Goal: Book appointment/travel/reservation

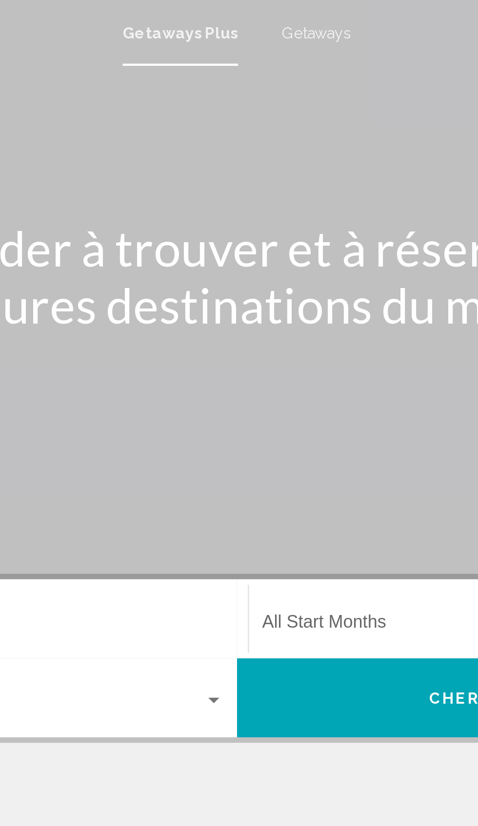
click at [267, 14] on span "Getaways" at bounding box center [274, 15] width 31 height 8
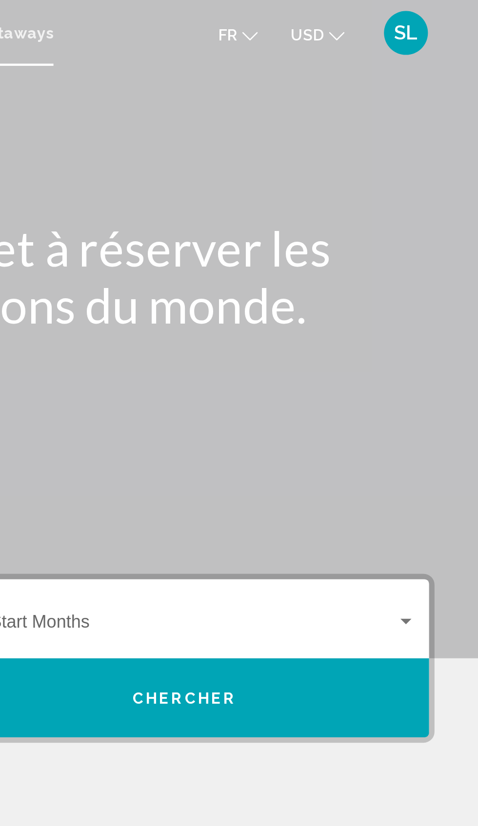
click at [410, 15] on button "USD USD ($) MXN (Mex$) CAD (Can$) GBP (£) EUR (€) AUD (A$) NZD (NZ$) CNY (CN¥)" at bounding box center [406, 15] width 24 height 14
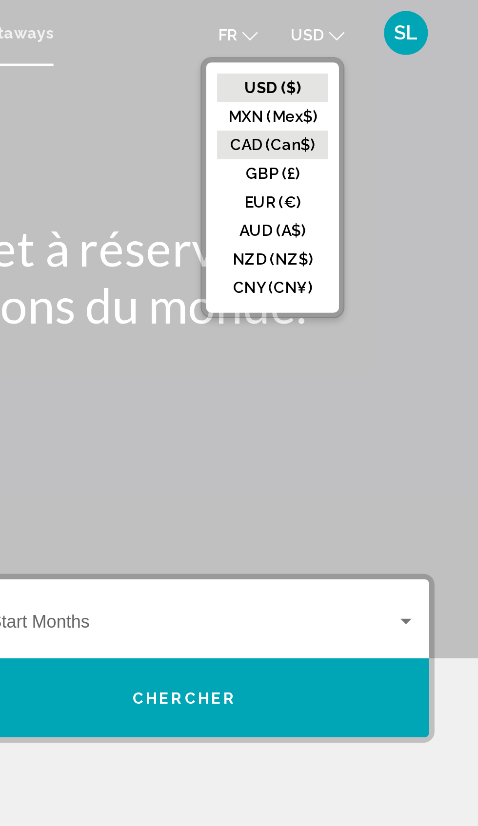
click at [371, 66] on button "CAD (Can$)" at bounding box center [386, 64] width 49 height 13
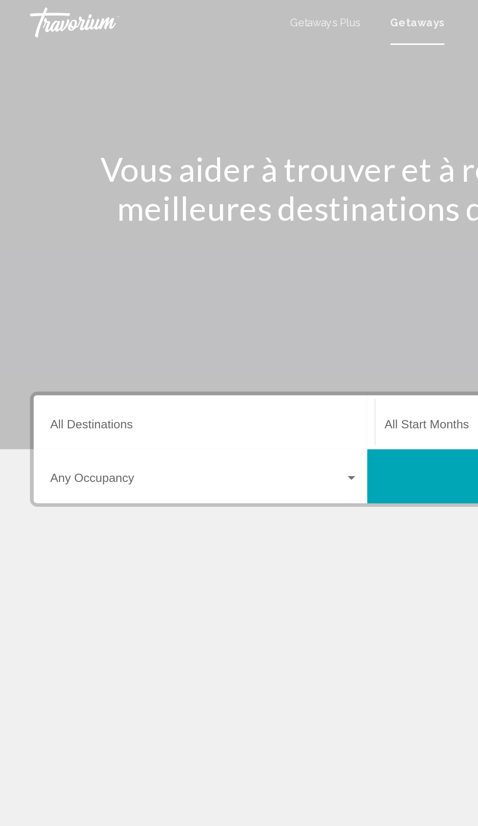
click at [43, 279] on input "Destination All Destinations" at bounding box center [133, 278] width 200 height 9
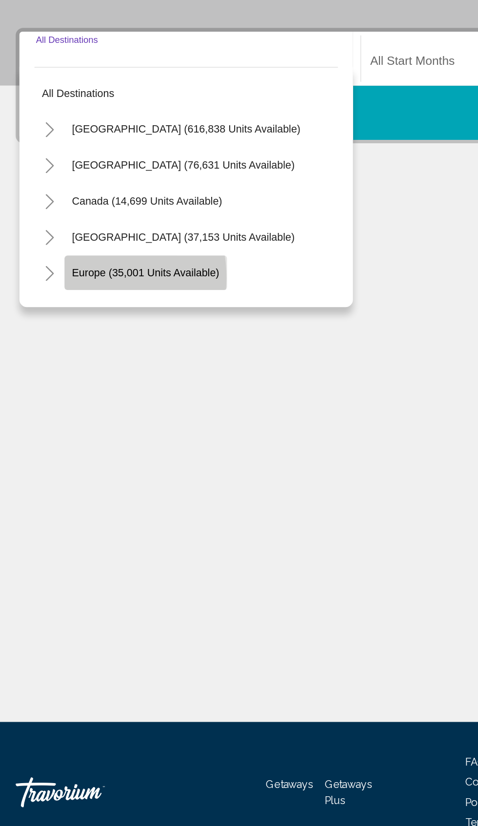
click at [59, 417] on span "Europe (35,001 units available)" at bounding box center [104, 414] width 96 height 8
type input "**********"
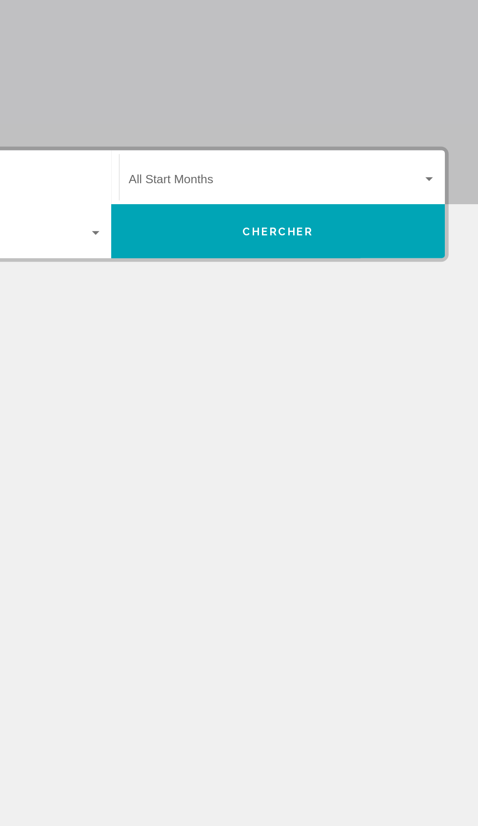
click at [448, 276] on div "Search widget" at bounding box center [445, 276] width 9 height 8
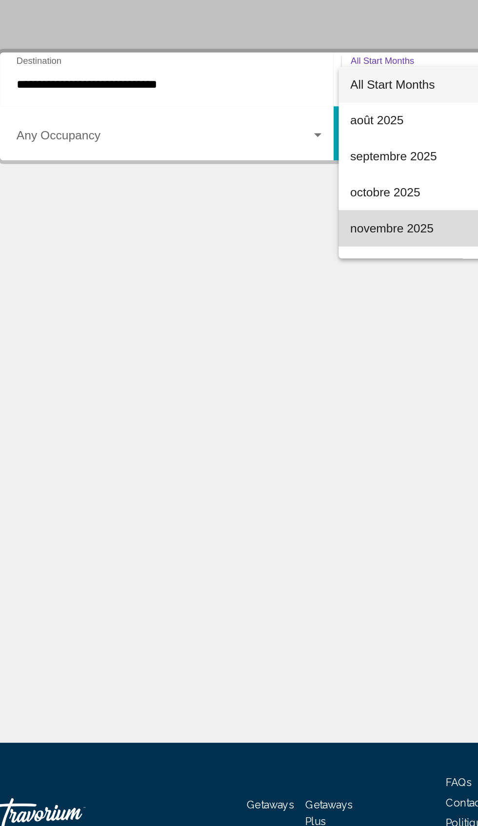
click at [257, 372] on span "novembre 2025" at bounding box center [350, 371] width 200 height 23
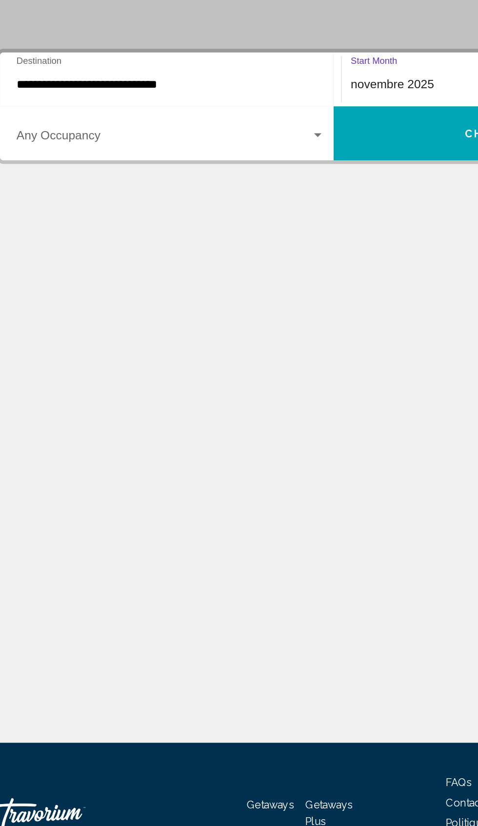
click at [204, 310] on span "Search widget" at bounding box center [129, 313] width 192 height 9
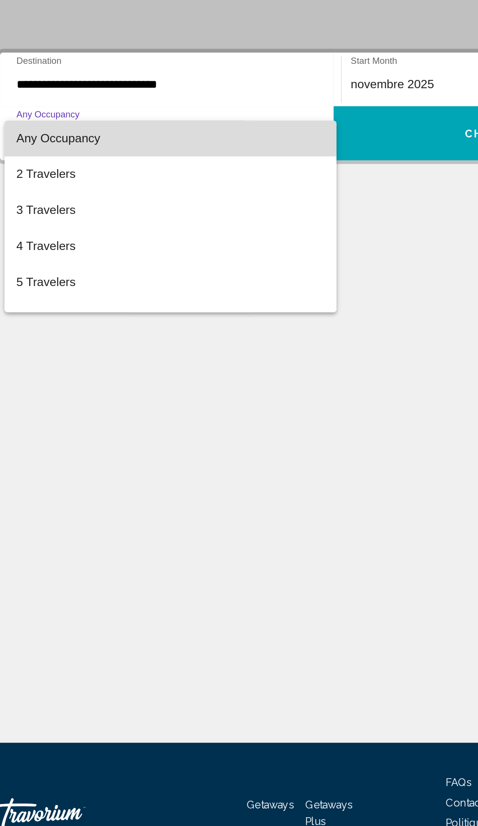
click at [50, 313] on span "Any Occupancy" at bounding box center [60, 313] width 55 height 8
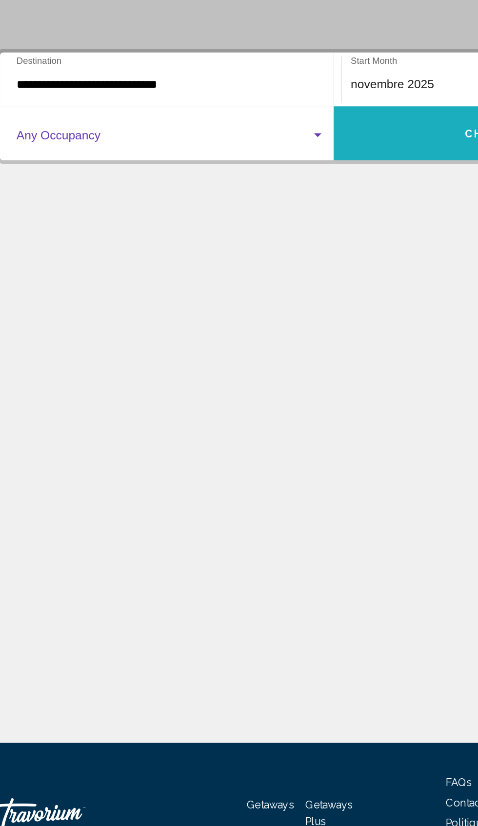
click at [276, 312] on button "Chercher" at bounding box center [347, 309] width 217 height 35
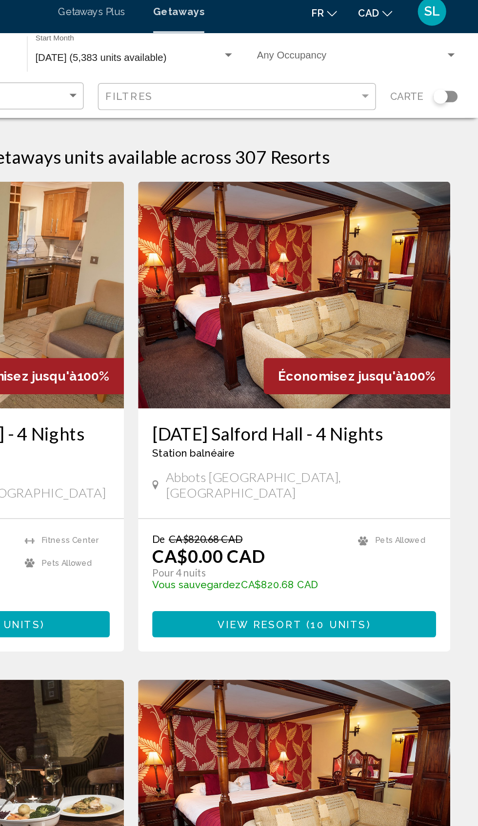
click at [448, 86] on app-map-search-filters "Meilleures affaires Filtres Carte" at bounding box center [239, 72] width 458 height 29
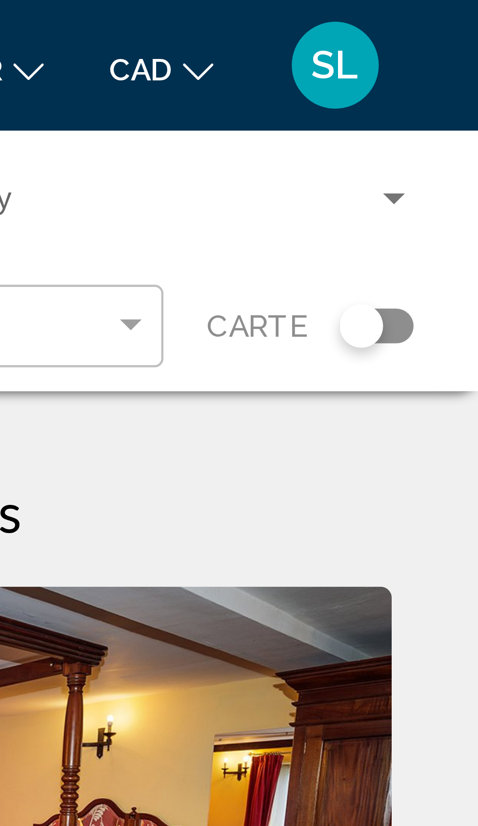
click at [459, 76] on div "Search widget" at bounding box center [454, 73] width 17 height 8
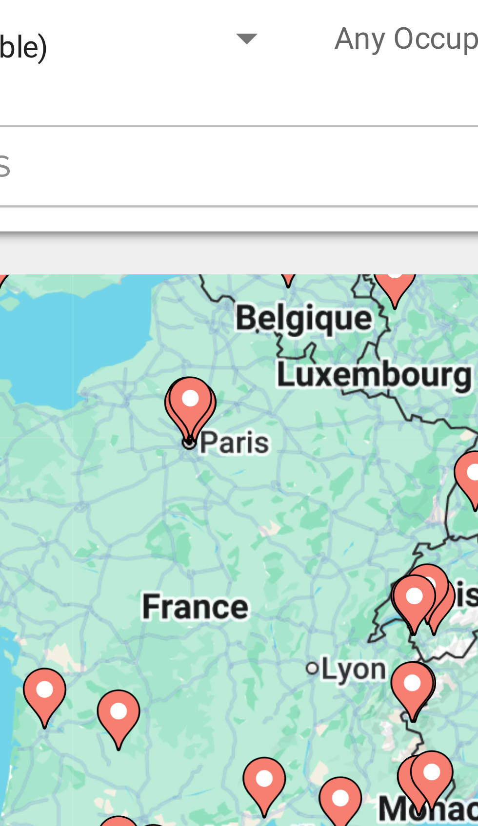
click at [281, 154] on div "Pour activer le glissement du marqueur avec le clavier, appuyez sur Alt+Entrée.…" at bounding box center [238, 194] width 439 height 195
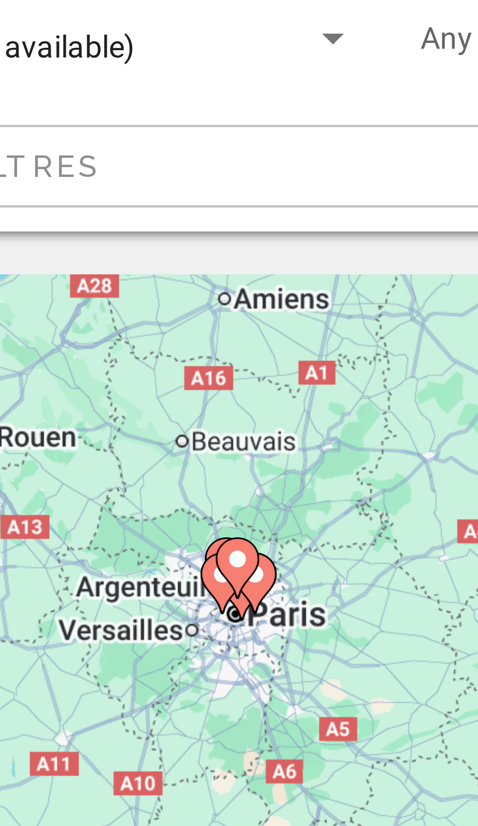
type input "**********"
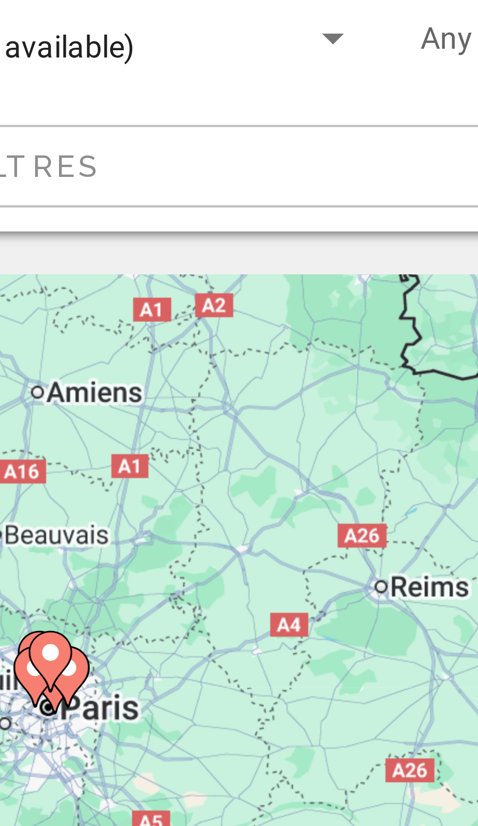
click at [279, 163] on div "Pour activer le glissement du marqueur avec le clavier, appuyez sur Alt+Entrée.…" at bounding box center [238, 194] width 439 height 195
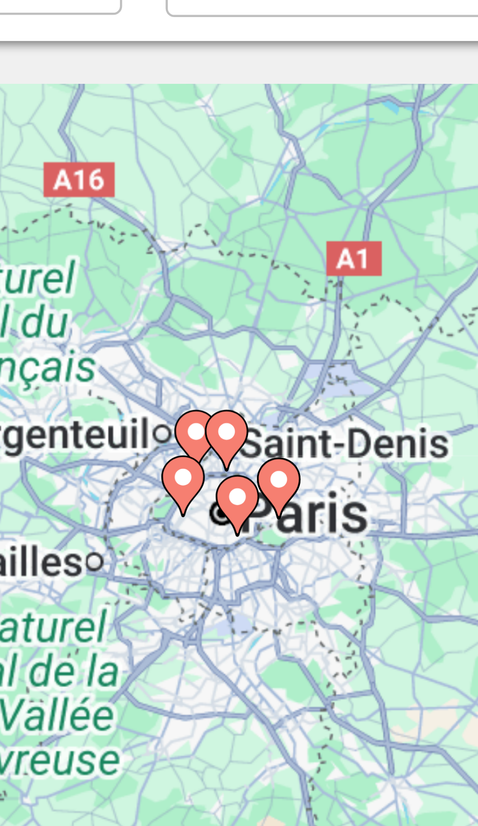
click at [241, 187] on image "Main content" at bounding box center [241, 186] width 6 height 6
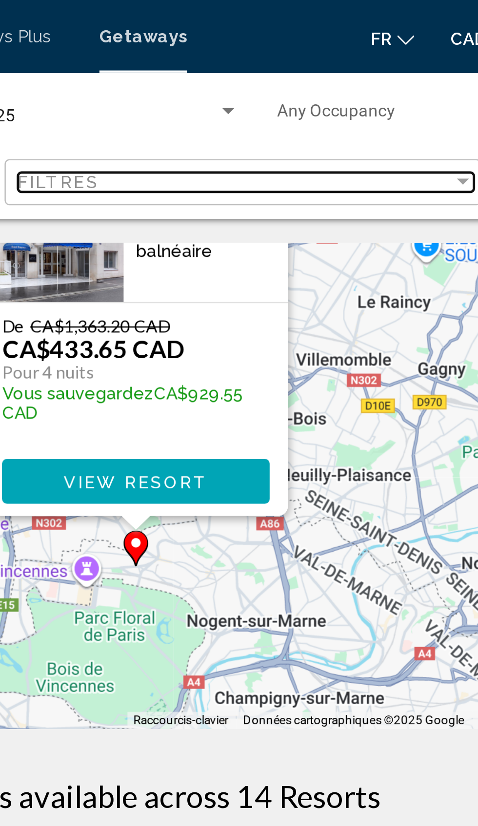
click at [255, 72] on div "Filtres" at bounding box center [308, 73] width 174 height 8
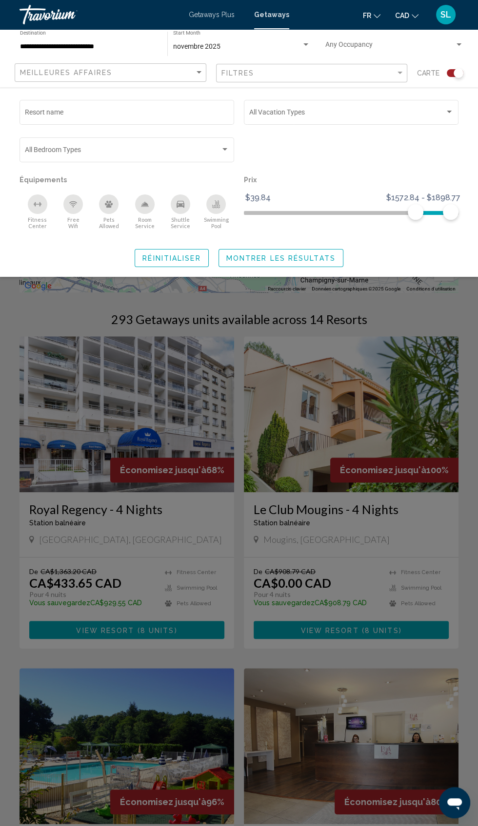
click at [53, 329] on div "Search widget" at bounding box center [239, 486] width 478 height 680
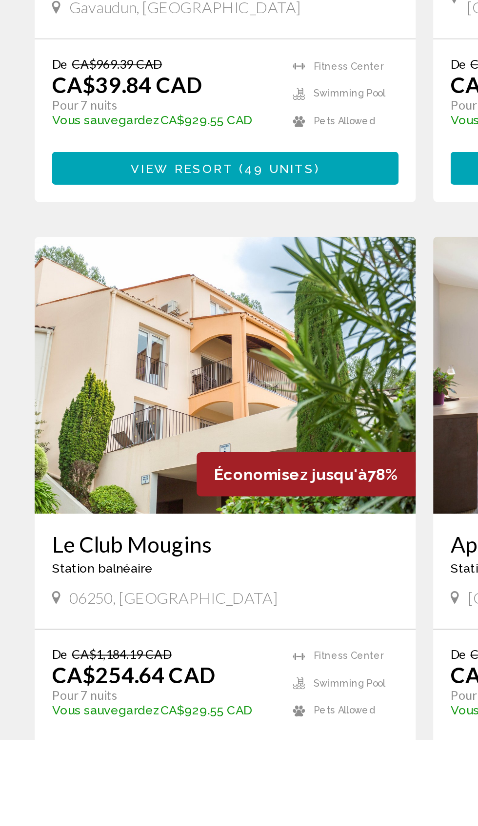
scroll to position [479, 0]
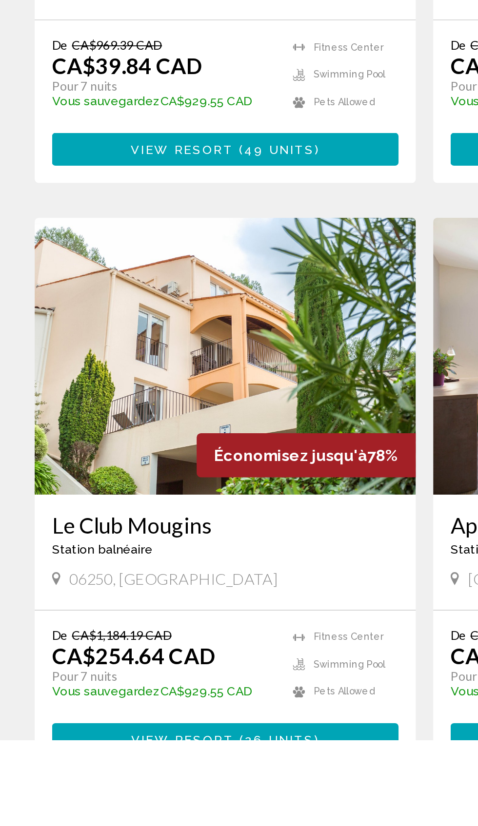
click at [27, 728] on div "Le Club Mougins Station balnéaire - Ceci est une station d'adultes seulement 06…" at bounding box center [126, 720] width 214 height 65
click at [28, 726] on div "Le Club Mougins Station balnéaire - Ceci est une station d'adultes seulement 06…" at bounding box center [126, 720] width 214 height 65
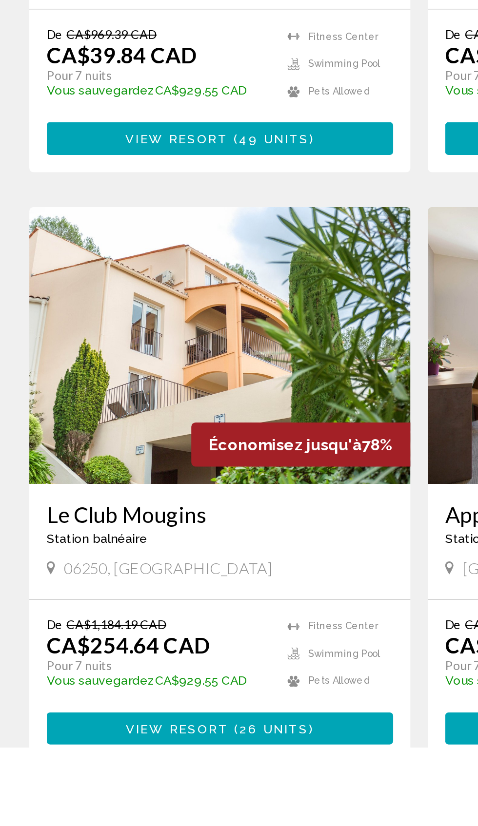
scroll to position [489, 0]
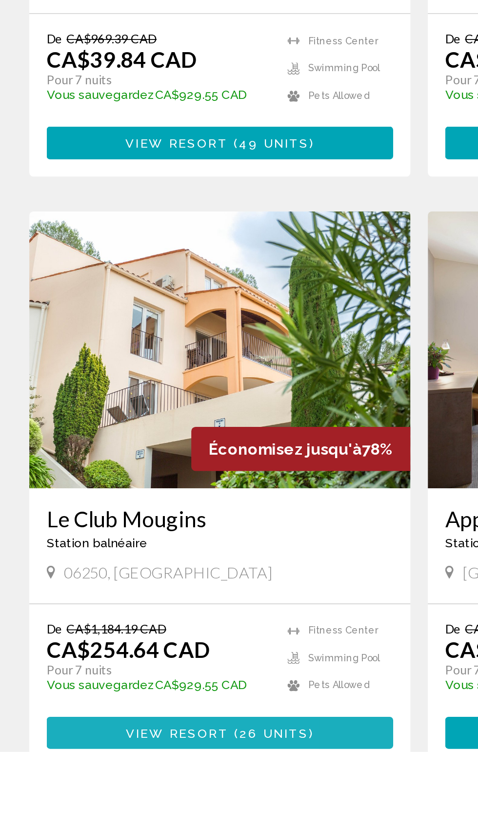
click at [63, 807] on button "View Resort ( 26 units )" at bounding box center [126, 816] width 195 height 18
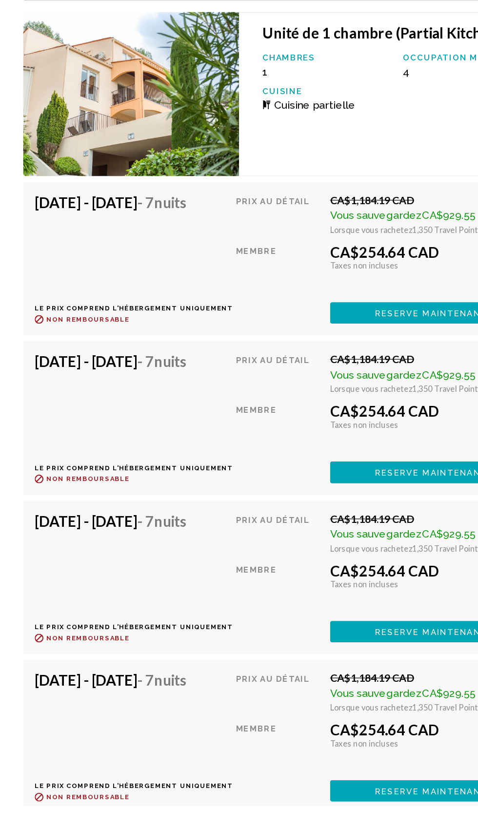
scroll to position [2170, 0]
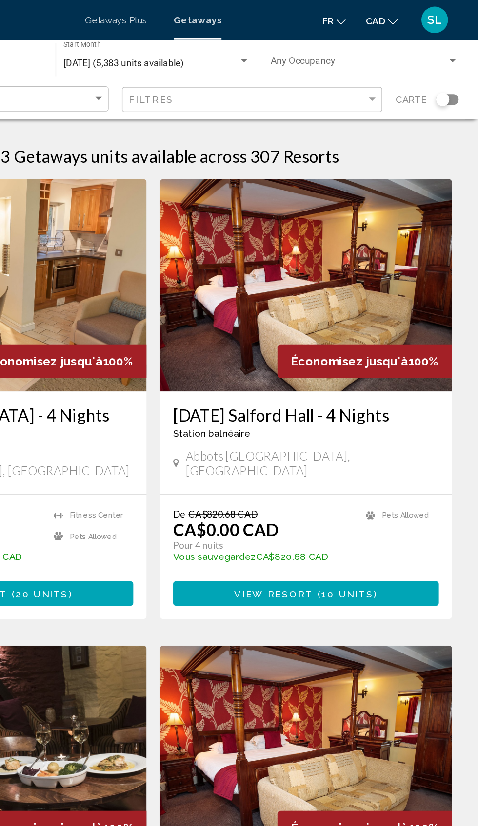
click at [451, 87] on app-map-search-filters "Meilleures affaires Filtres Carte" at bounding box center [239, 72] width 458 height 29
click at [451, 76] on div "Search widget" at bounding box center [451, 73] width 10 height 10
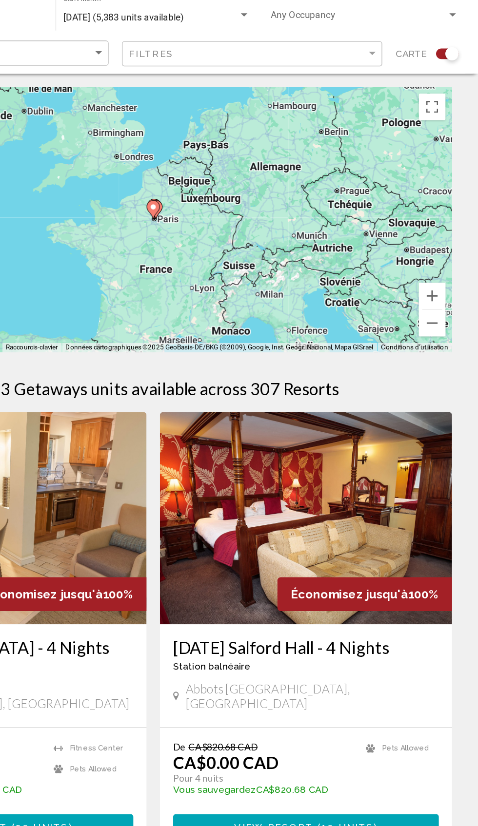
click at [189, 220] on div "Pour activer le glissement du marqueur avec le clavier, appuyez sur Alt+Entrée.…" at bounding box center [238, 194] width 439 height 195
type input "**********"
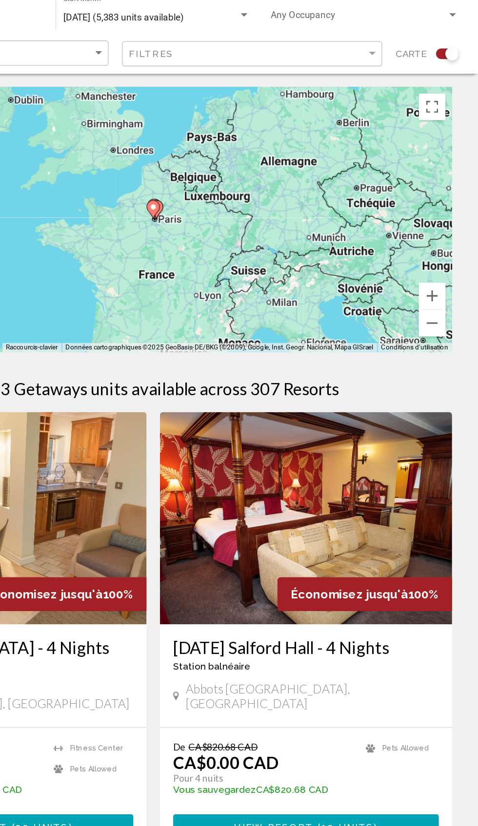
click at [236, 187] on image "Main content" at bounding box center [239, 186] width 6 height 6
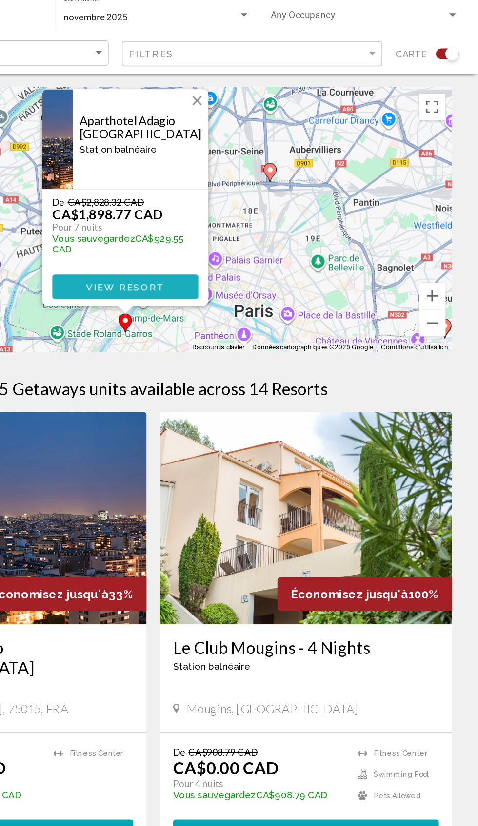
click at [190, 250] on button "View Resort" at bounding box center [218, 244] width 107 height 18
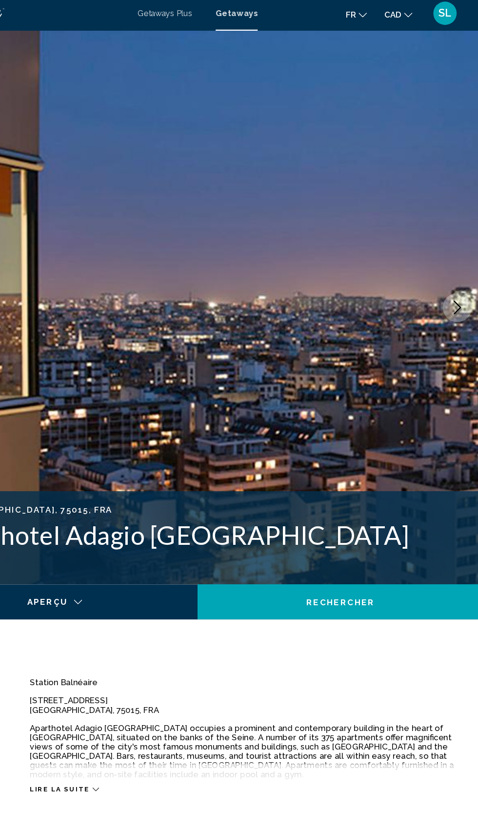
click at [454, 267] on button "Next image" at bounding box center [455, 261] width 24 height 24
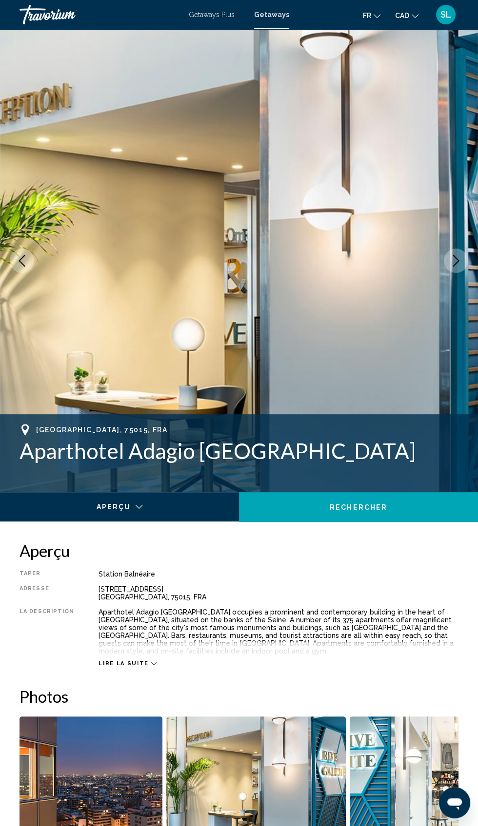
click at [461, 270] on button "Next image" at bounding box center [455, 261] width 24 height 24
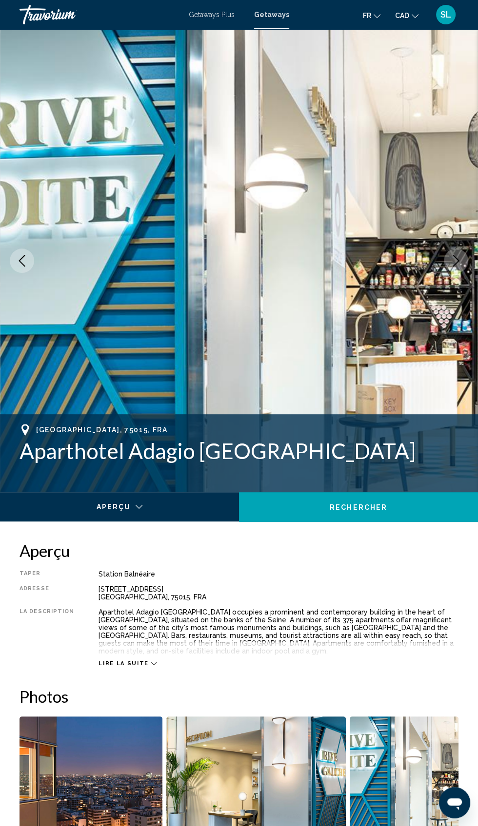
click at [461, 271] on button "Next image" at bounding box center [455, 261] width 24 height 24
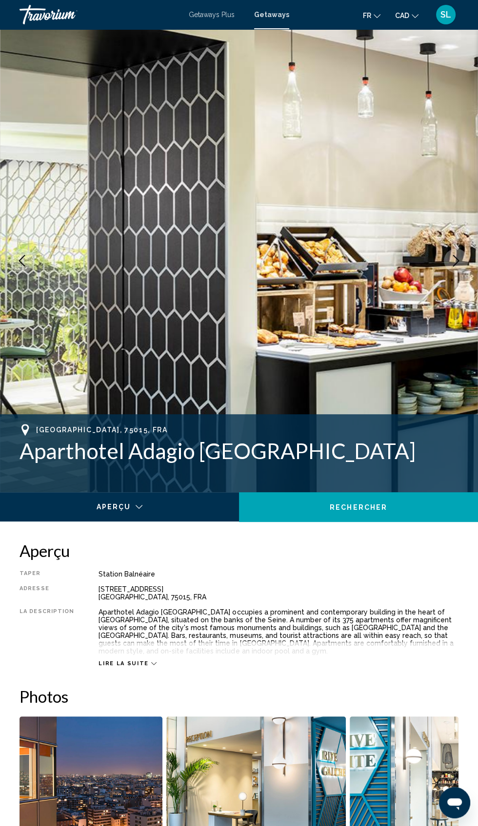
click at [452, 306] on img "Main content" at bounding box center [239, 260] width 478 height 463
click at [465, 286] on img "Main content" at bounding box center [239, 260] width 478 height 463
click at [463, 308] on img "Main content" at bounding box center [239, 260] width 478 height 463
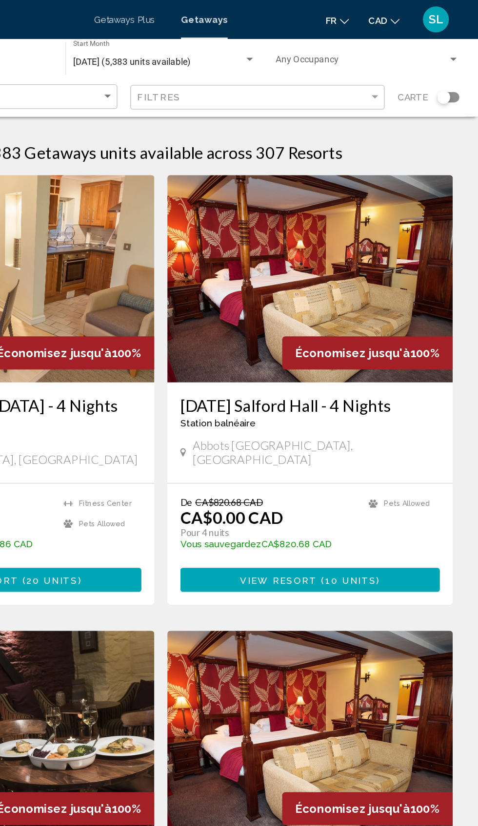
click at [454, 77] on div "Search widget" at bounding box center [451, 73] width 10 height 10
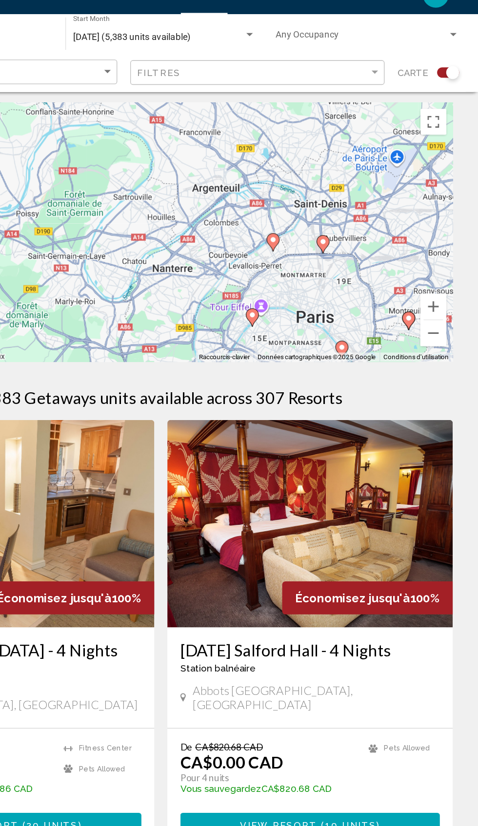
scroll to position [4, 0]
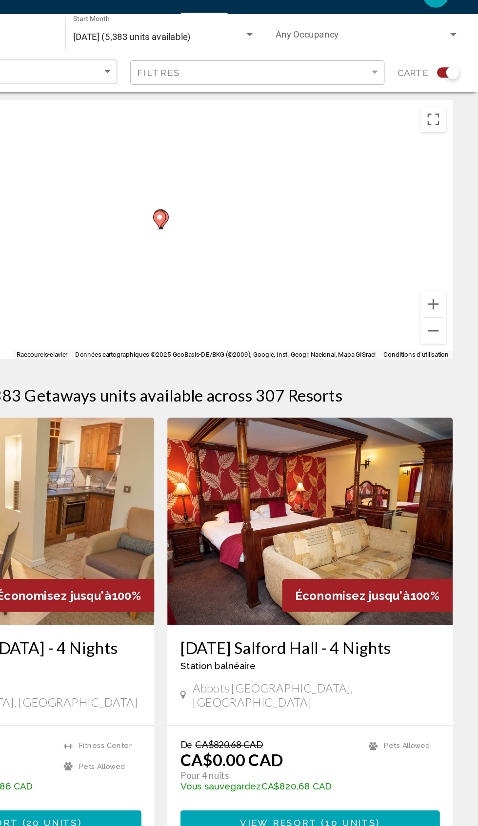
click at [318, 265] on div "Pour activer le glissement du marqueur avec le clavier, appuyez sur Alt+Entrée.…" at bounding box center [238, 191] width 439 height 195
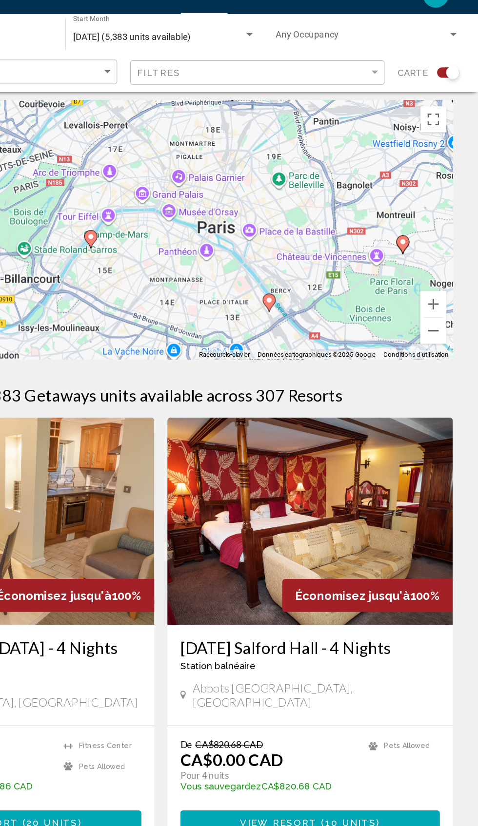
type input "**********"
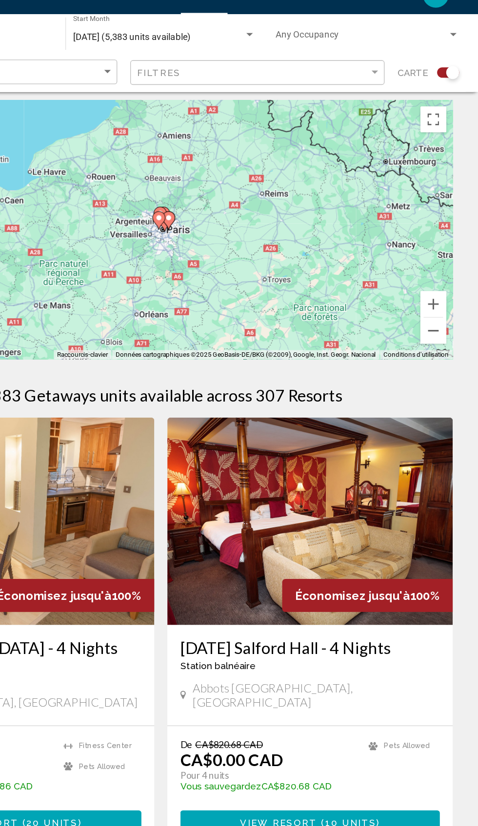
click at [320, 244] on div "Pour activer le glissement du marqueur avec le clavier, appuyez sur Alt+Entrée.…" at bounding box center [238, 191] width 439 height 195
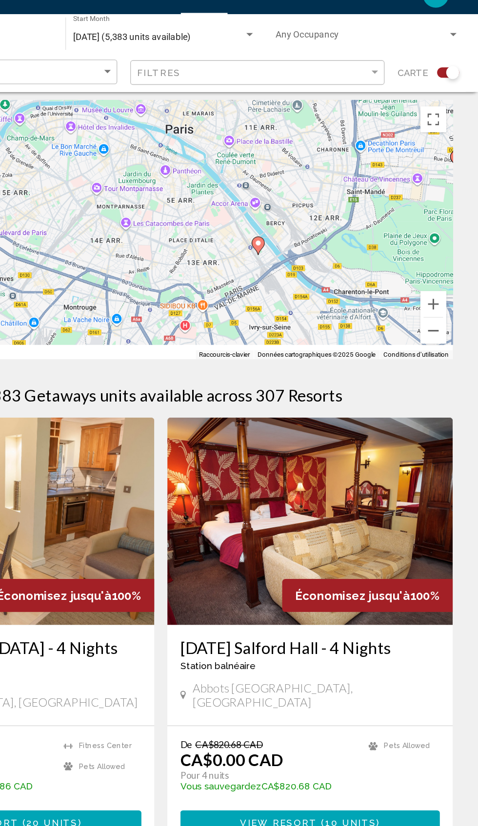
click at [338, 215] on div "Pour activer le glissement du marqueur avec le clavier, appuyez sur Alt+Entrée.…" at bounding box center [238, 191] width 439 height 195
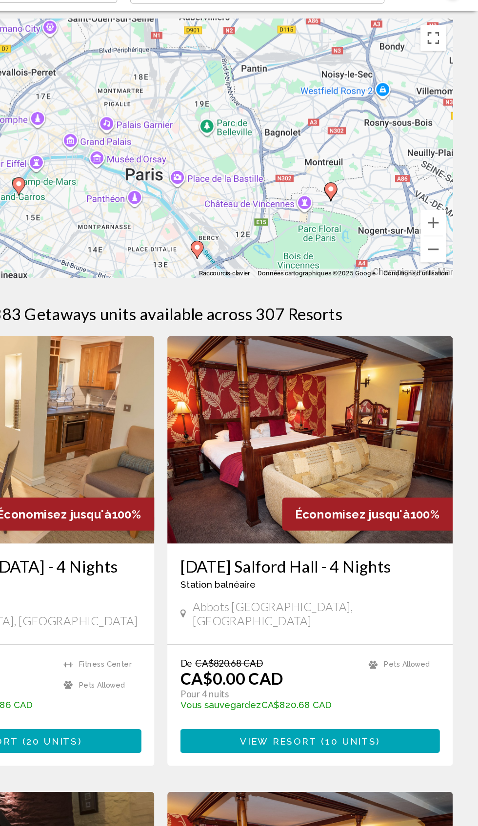
scroll to position [0, 0]
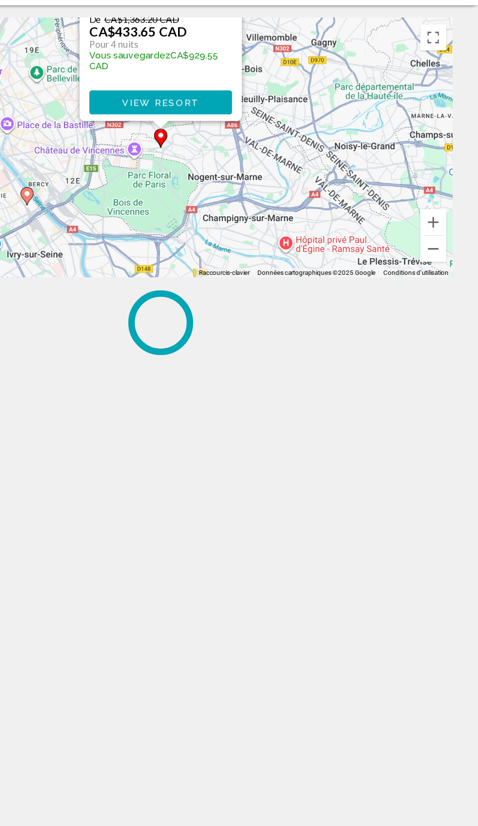
click at [366, 242] on div "Pour activer le glissement du marqueur avec le clavier, appuyez sur Alt+Entrée.…" at bounding box center [238, 194] width 439 height 195
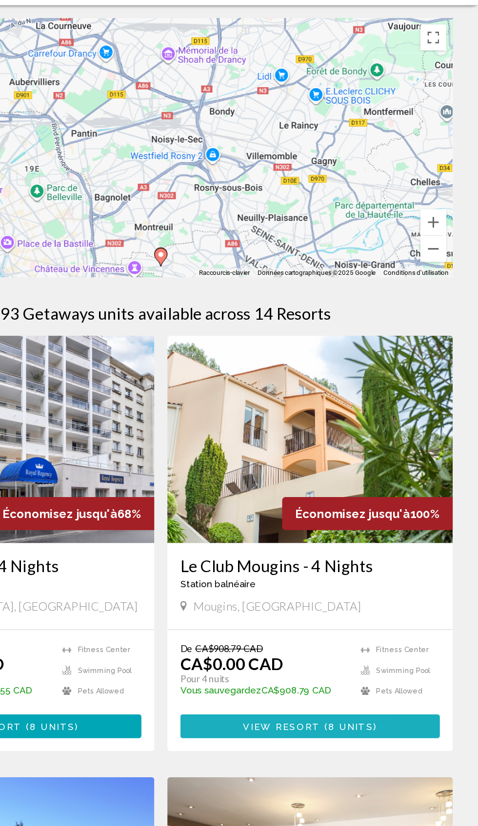
click at [293, 634] on button "View Resort ( 8 units )" at bounding box center [350, 630] width 195 height 18
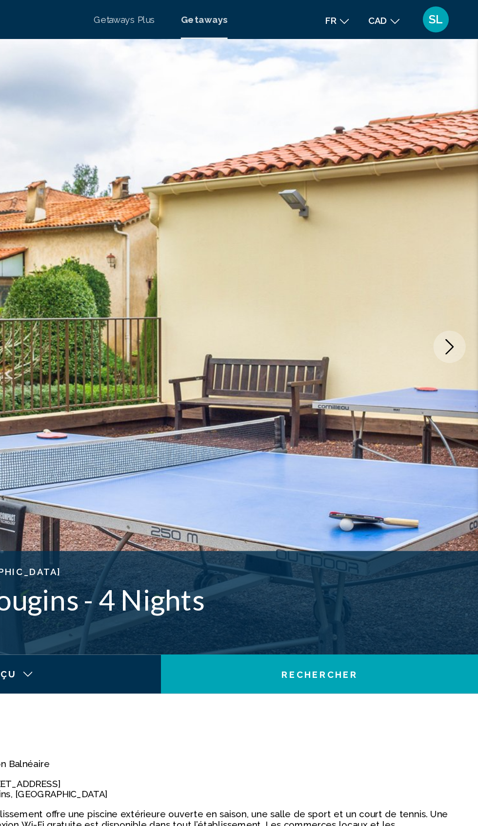
click at [463, 270] on button "Next image" at bounding box center [455, 261] width 24 height 24
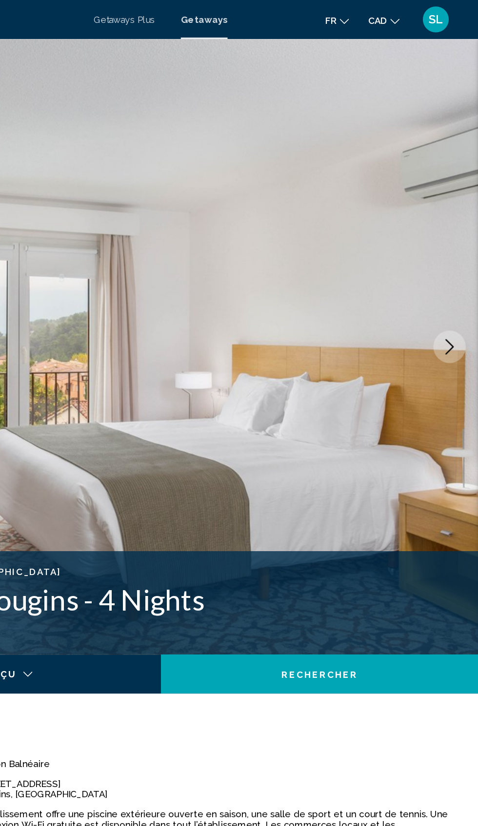
click at [458, 269] on button "Next image" at bounding box center [455, 261] width 24 height 24
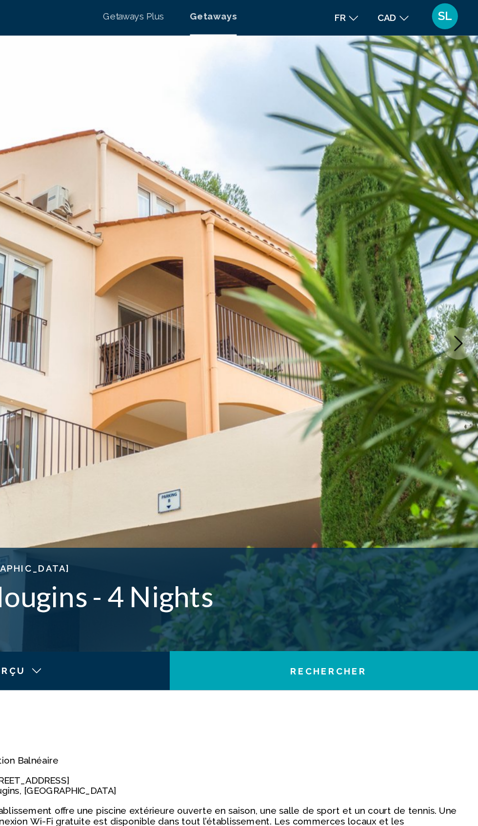
click at [451, 270] on button "Next image" at bounding box center [455, 261] width 24 height 24
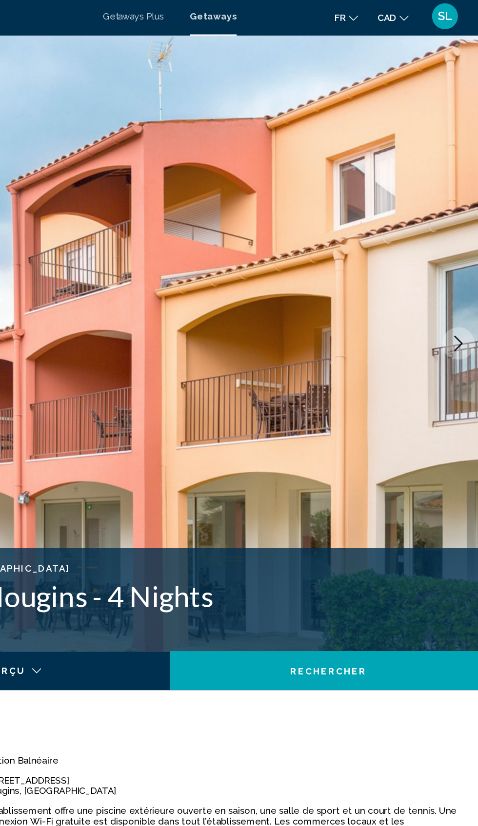
click at [457, 269] on button "Next image" at bounding box center [455, 261] width 24 height 24
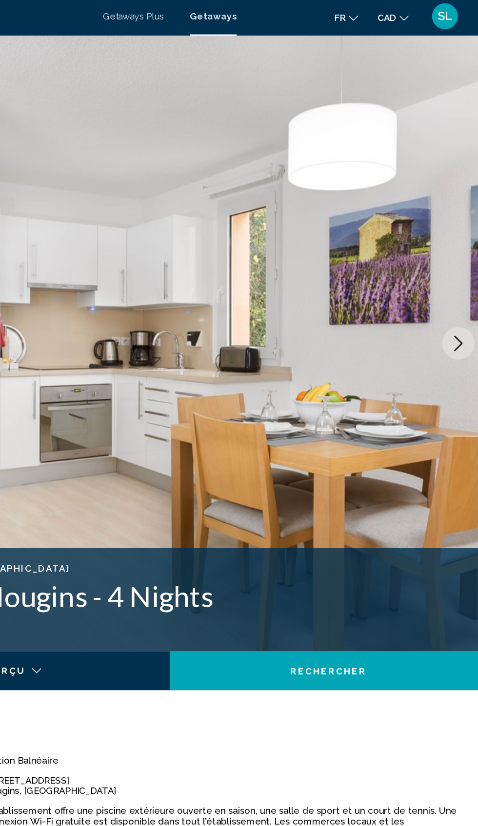
click at [454, 267] on button "Next image" at bounding box center [455, 261] width 24 height 24
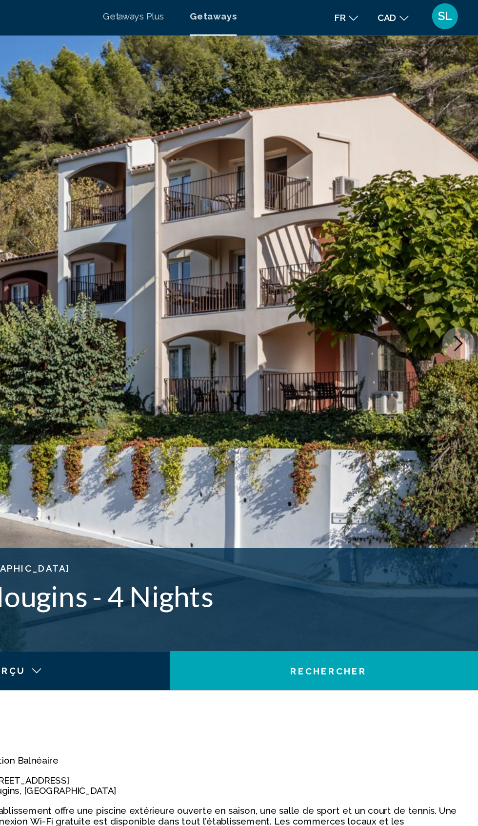
click at [455, 272] on button "Next image" at bounding box center [455, 261] width 24 height 24
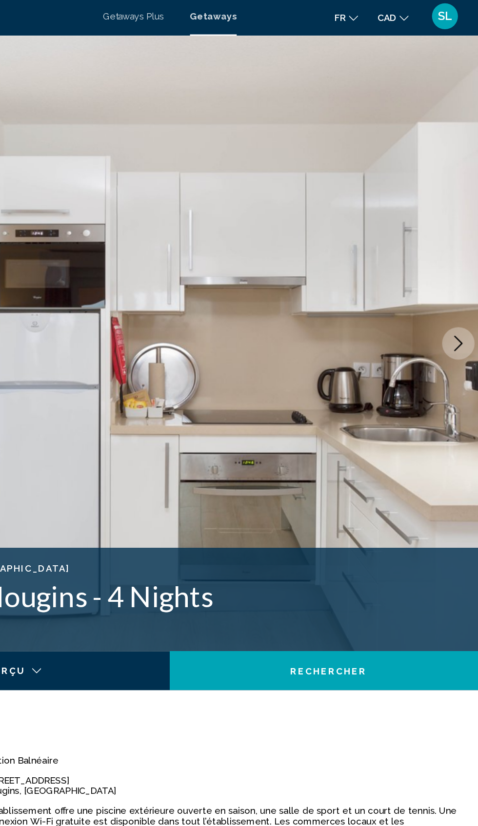
click at [452, 264] on icon "Next image" at bounding box center [456, 261] width 12 height 12
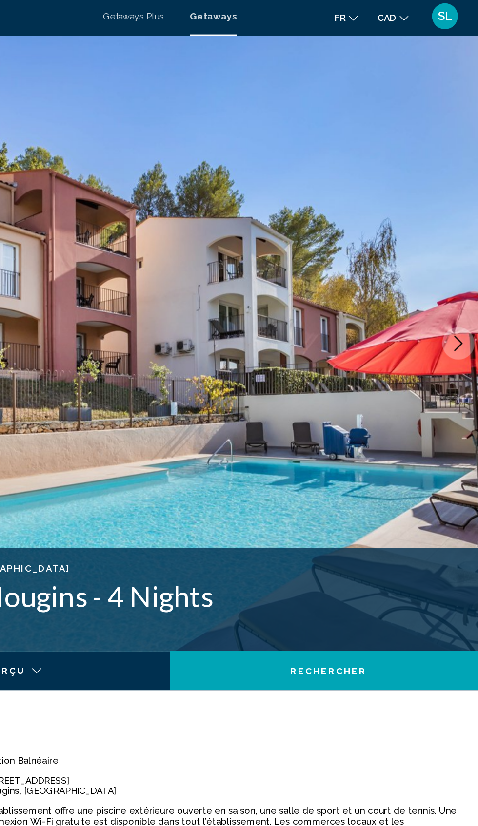
click at [460, 269] on button "Next image" at bounding box center [455, 261] width 24 height 24
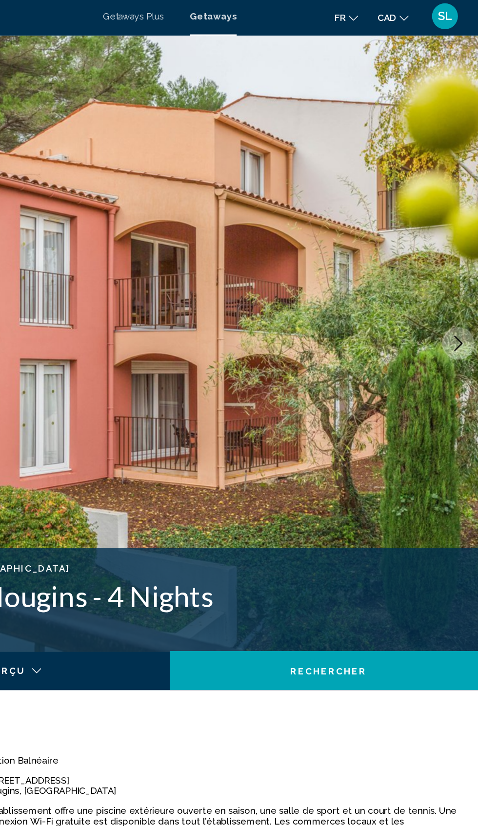
click at [454, 269] on button "Next image" at bounding box center [455, 261] width 24 height 24
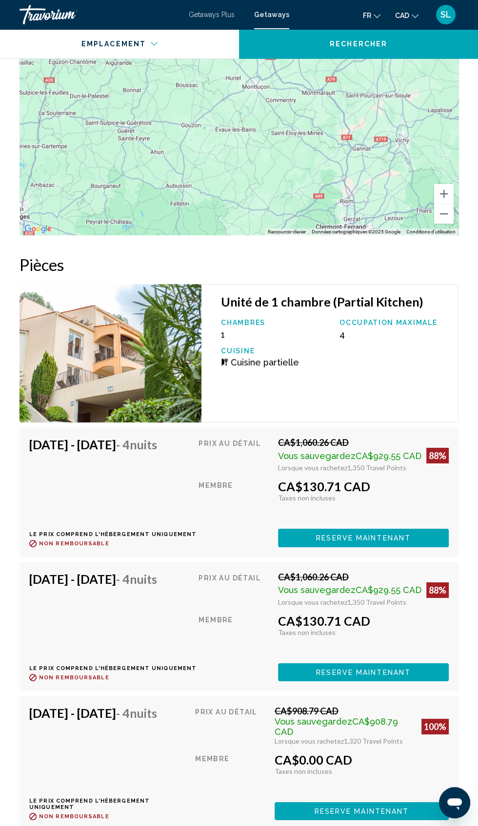
scroll to position [2096, 0]
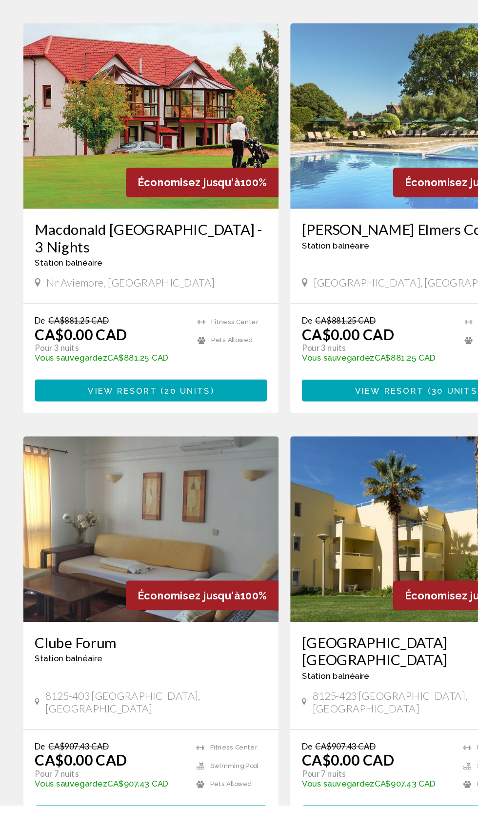
scroll to position [1372, 0]
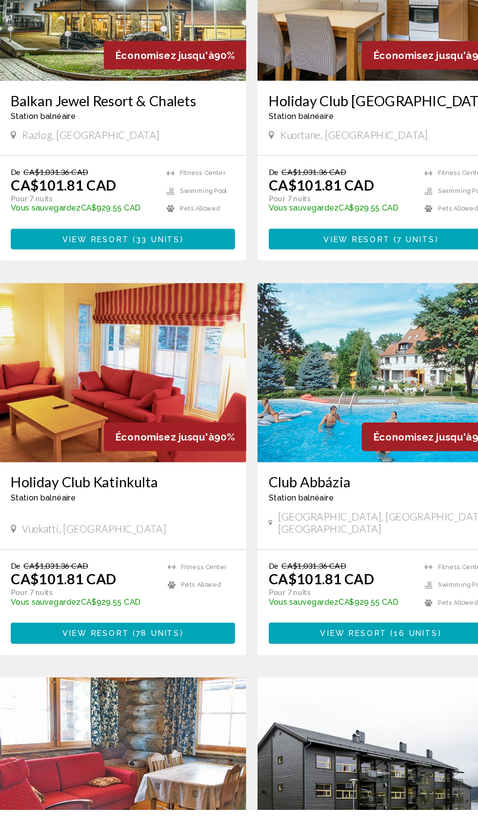
scroll to position [1324, 0]
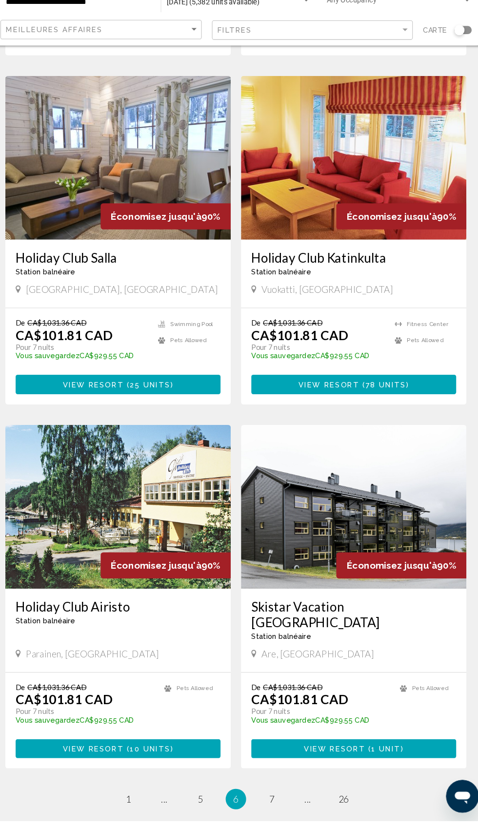
scroll to position [1344, 0]
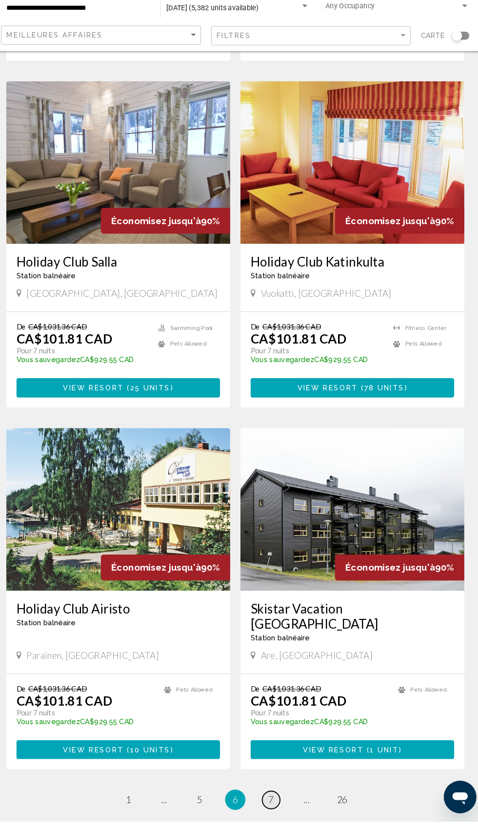
click at [270, 797] on link "page 7" at bounding box center [273, 805] width 17 height 17
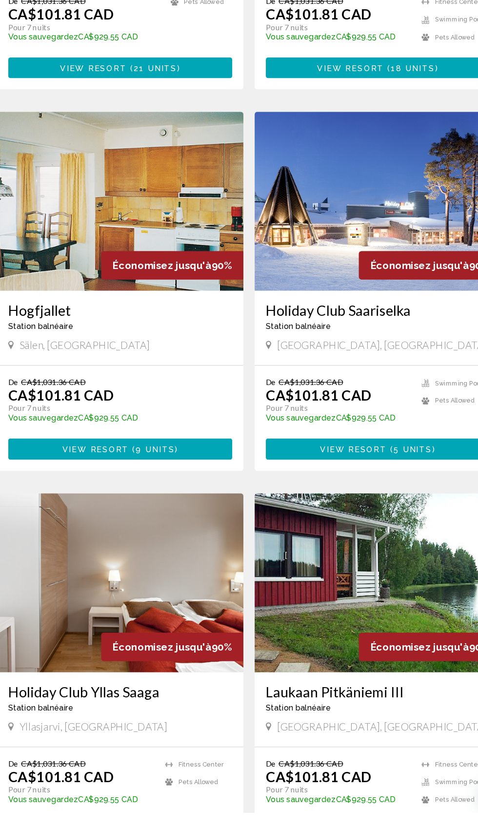
scroll to position [1344, 0]
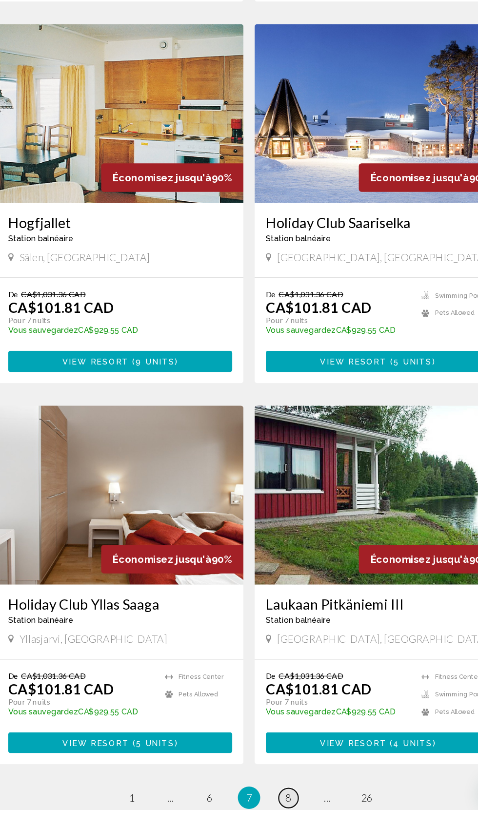
click at [273, 810] on span "8" at bounding box center [272, 815] width 5 height 11
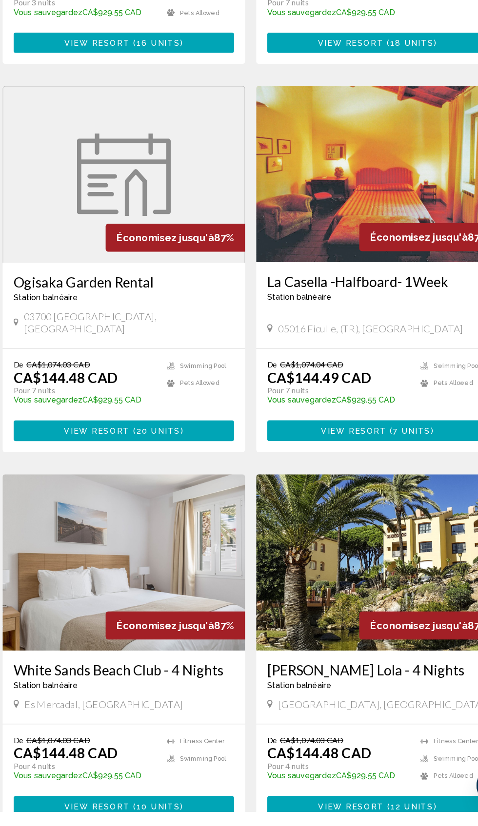
scroll to position [1306, 0]
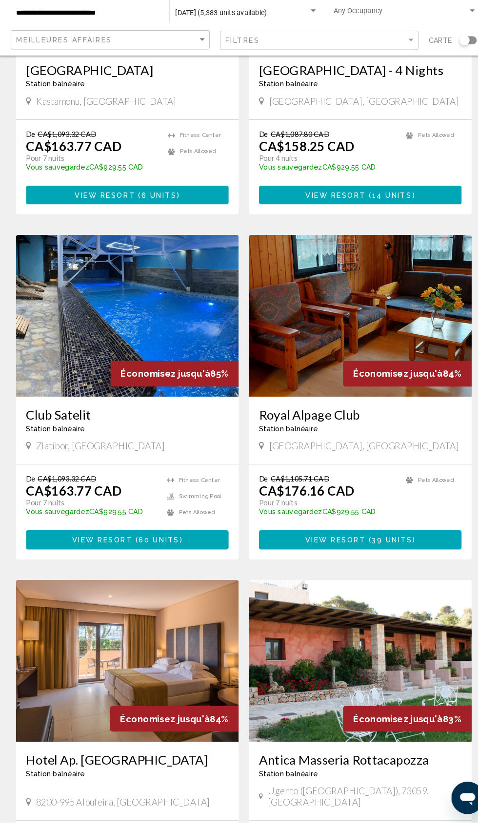
scroll to position [1352, 0]
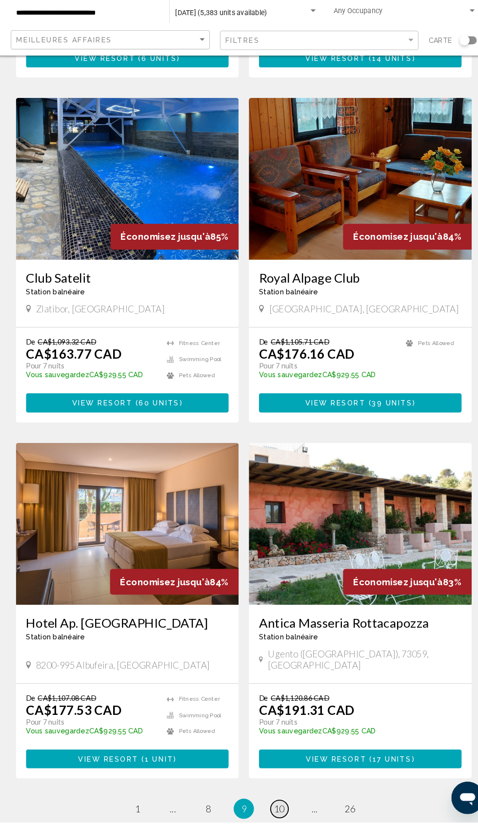
click at [270, 805] on link "page 10" at bounding box center [273, 813] width 17 height 17
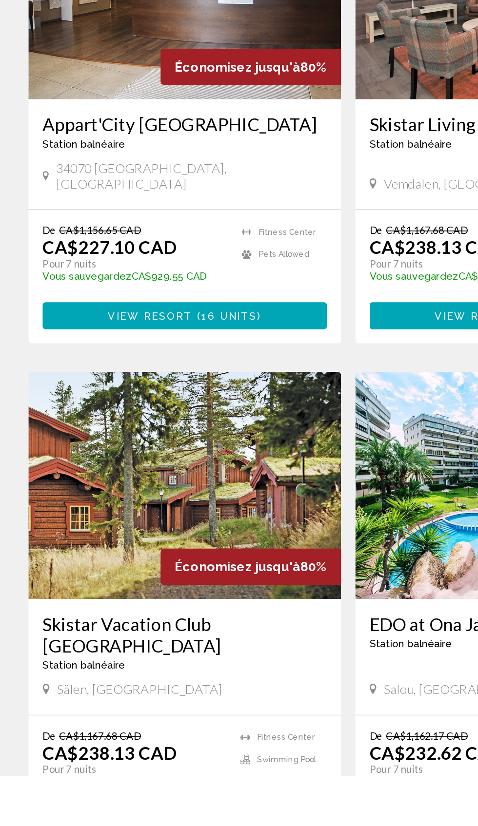
scroll to position [1351, 0]
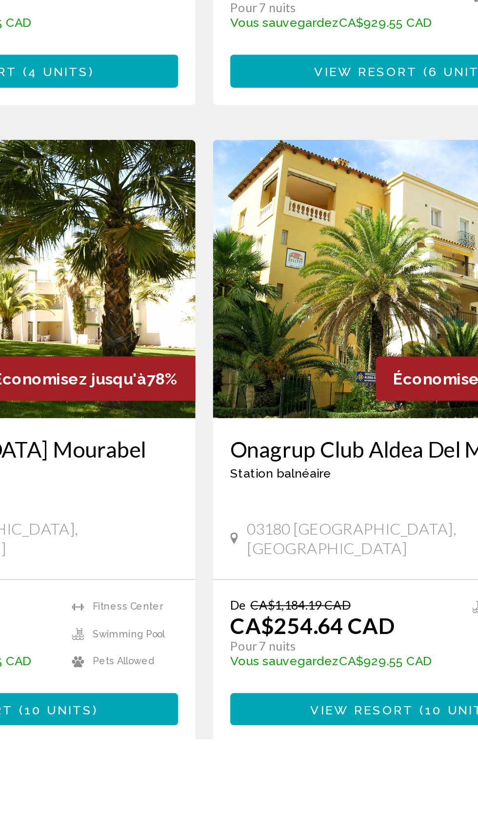
scroll to position [1387, 0]
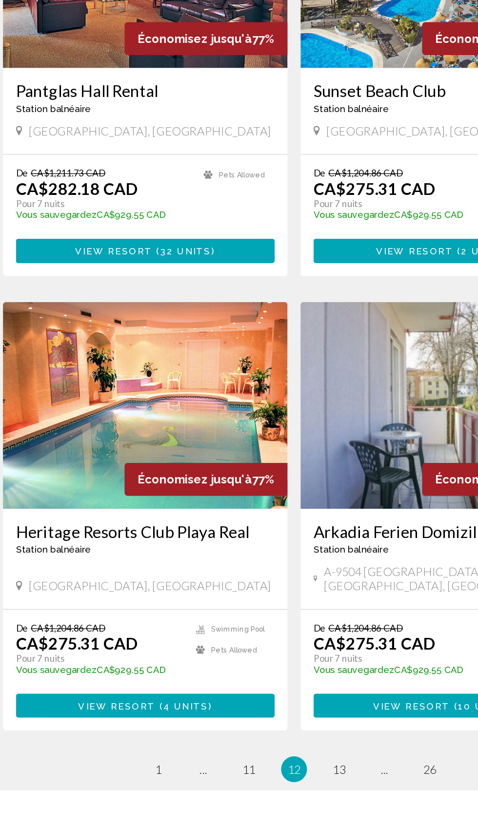
scroll to position [1344, 0]
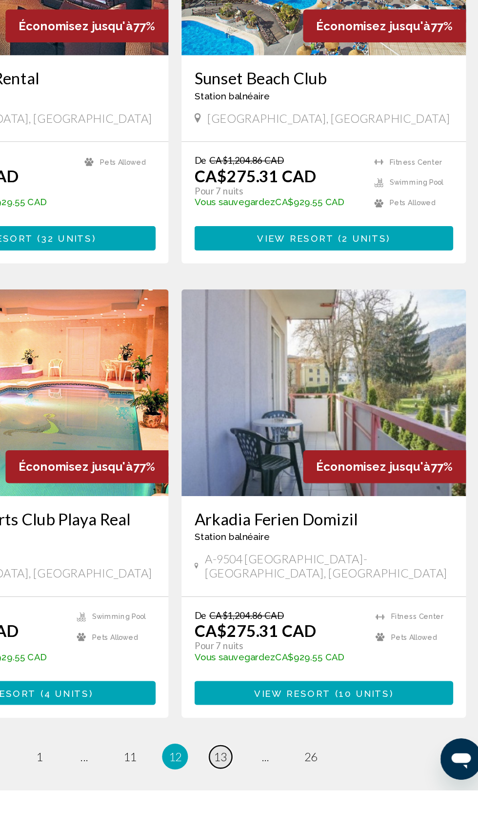
click at [271, 795] on span "13" at bounding box center [273, 800] width 10 height 11
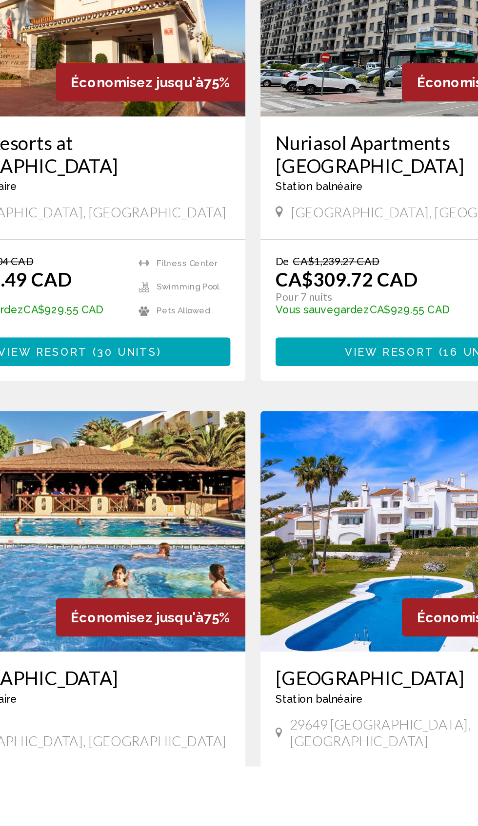
scroll to position [1410, 0]
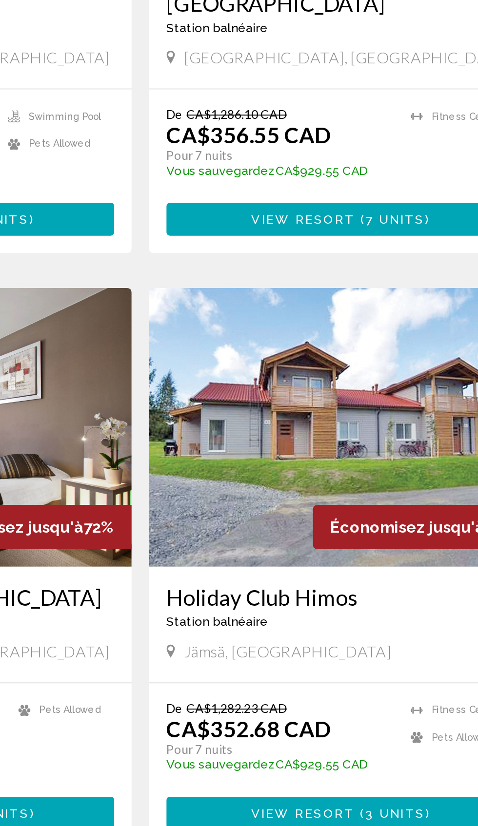
scroll to position [1358, 0]
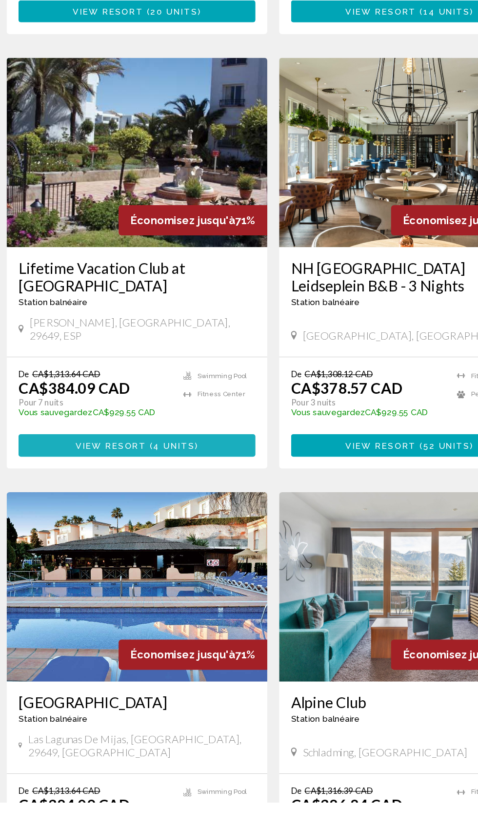
scroll to position [1303, 0]
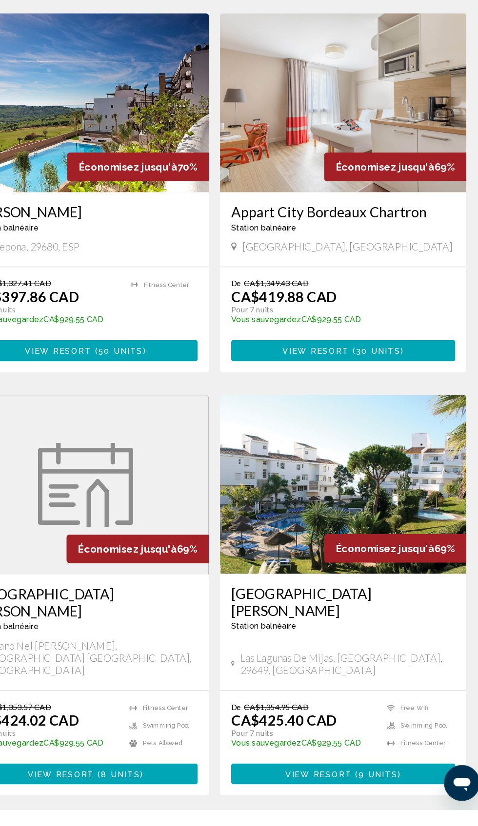
scroll to position [1373, 0]
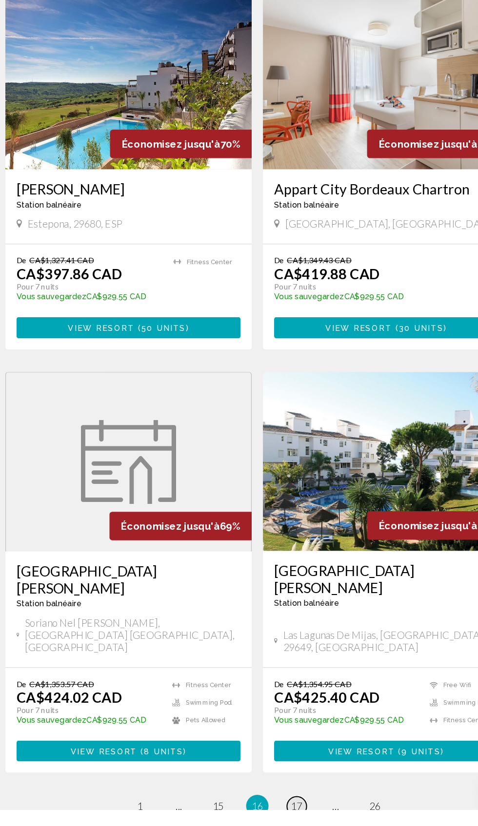
click at [272, 817] on span "17" at bounding box center [273, 822] width 10 height 11
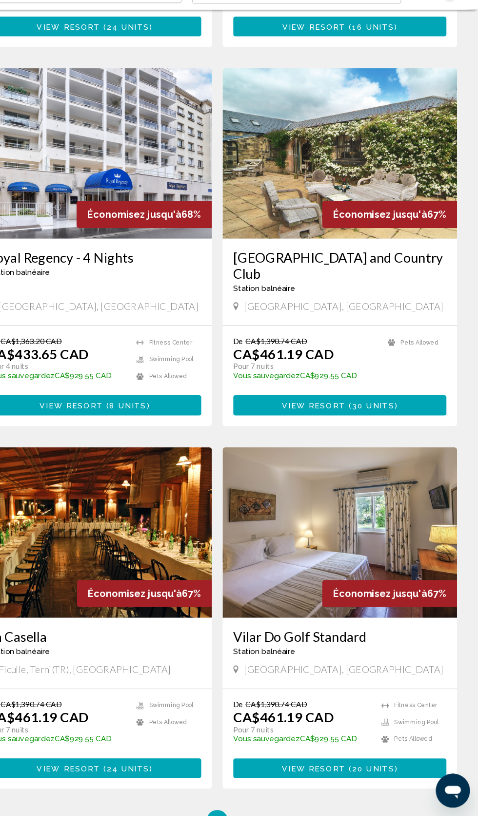
scroll to position [1358, 0]
click at [272, 825] on span "18" at bounding box center [273, 830] width 10 height 11
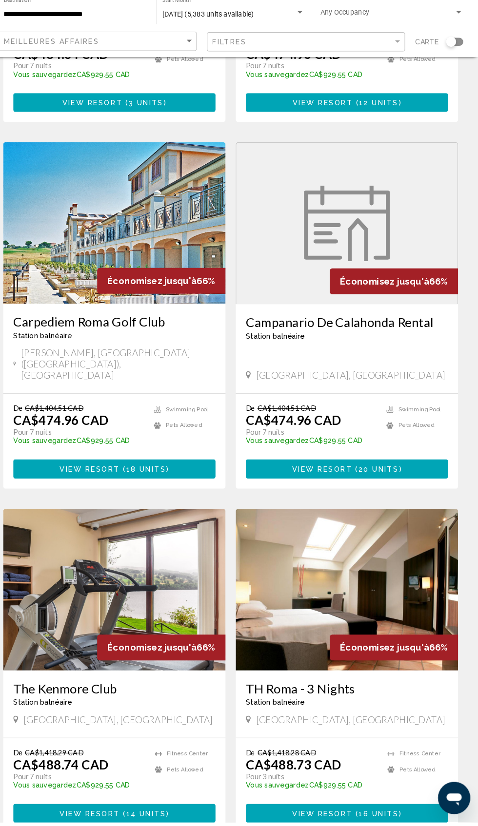
scroll to position [1388, 0]
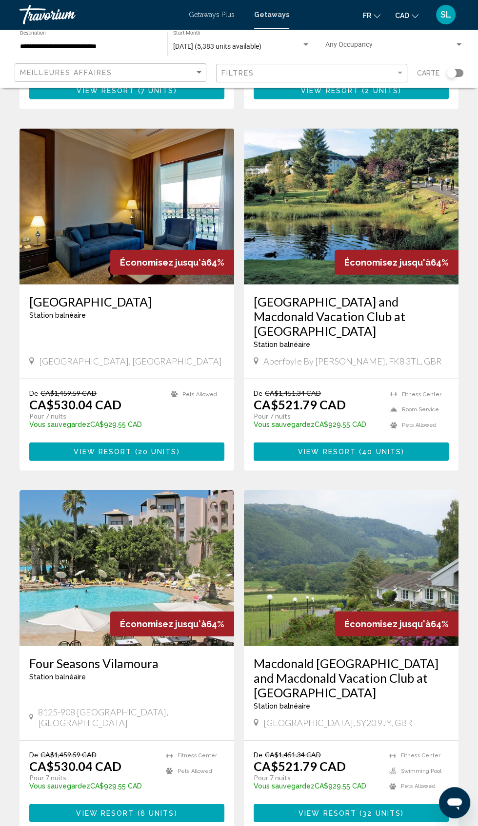
scroll to position [1417, 0]
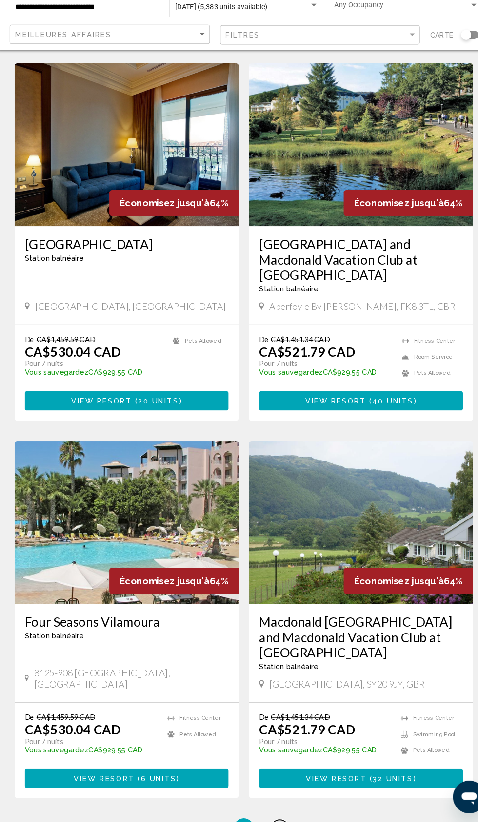
click at [271, 825] on link "page 20" at bounding box center [273, 833] width 17 height 17
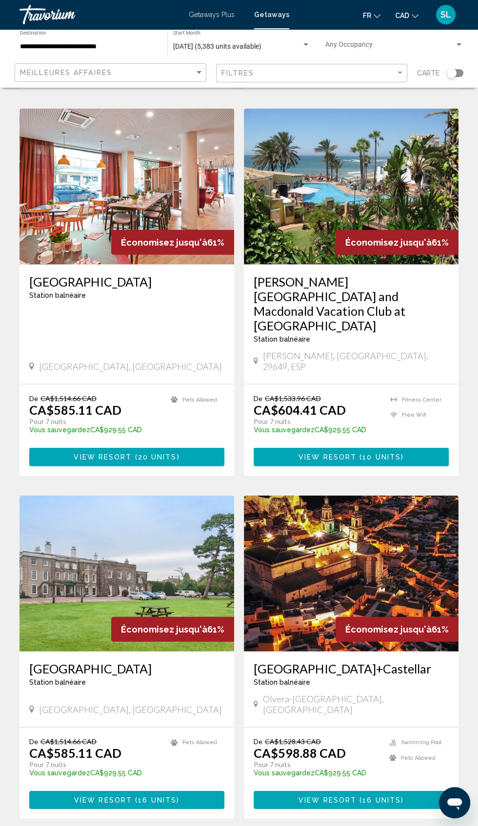
scroll to position [1446, 0]
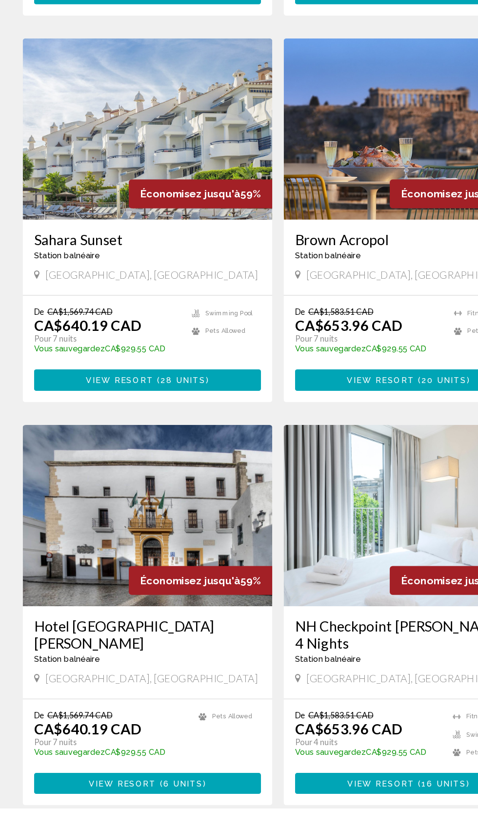
scroll to position [1387, 0]
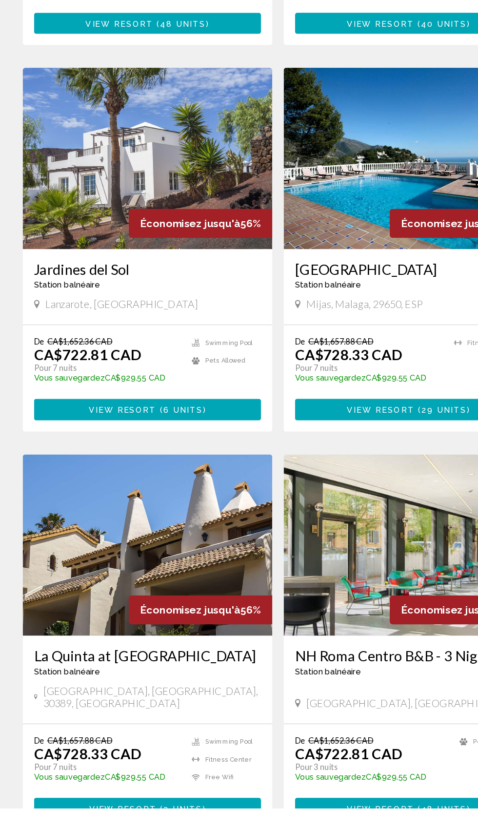
scroll to position [1387, 0]
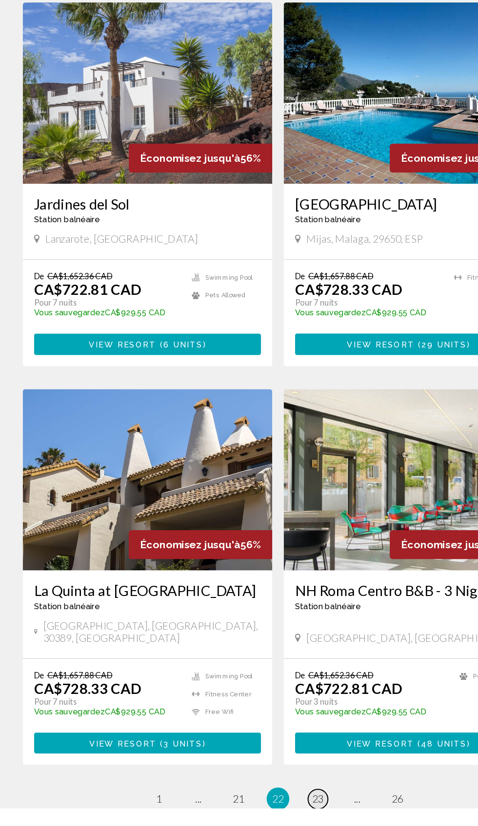
click at [268, 810] on link "page 23" at bounding box center [273, 818] width 17 height 17
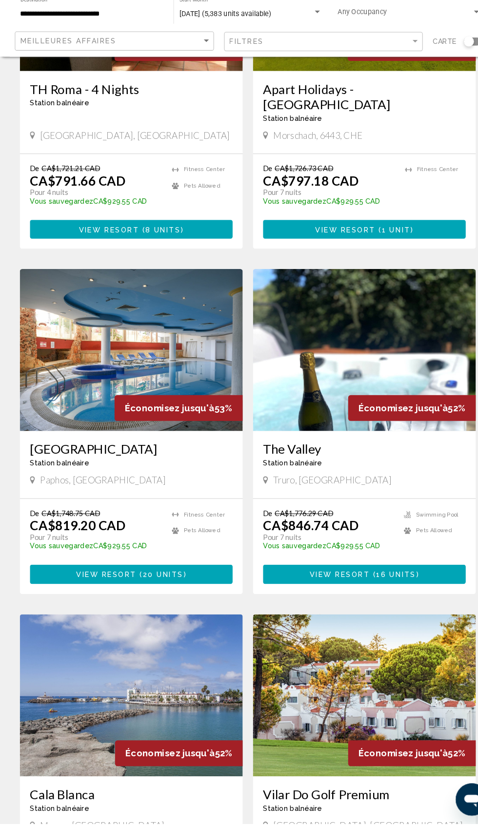
scroll to position [1281, 0]
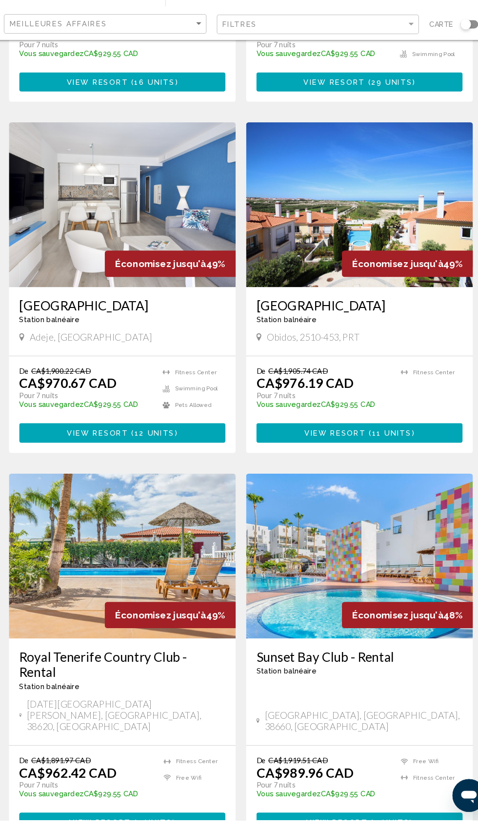
scroll to position [1345, 0]
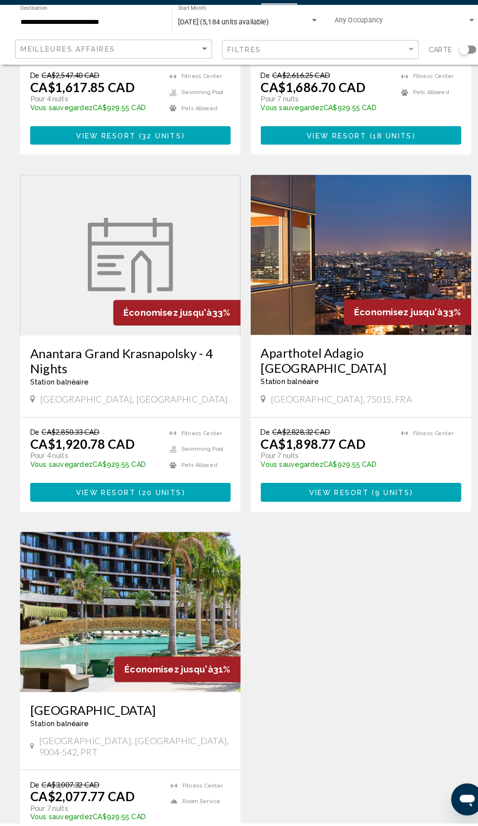
scroll to position [1403, 0]
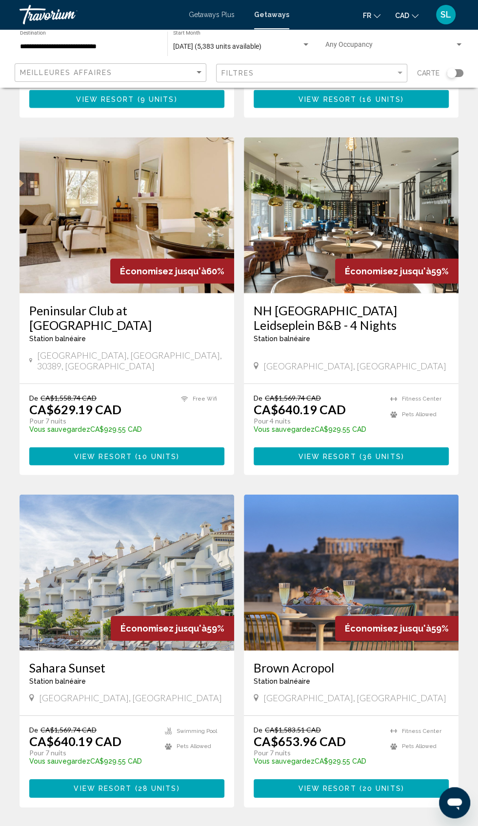
scroll to position [1387, 0]
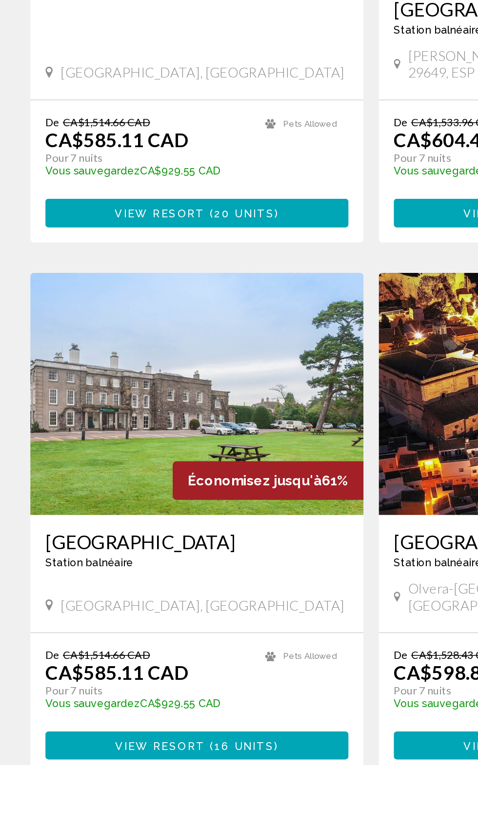
scroll to position [1445, 0]
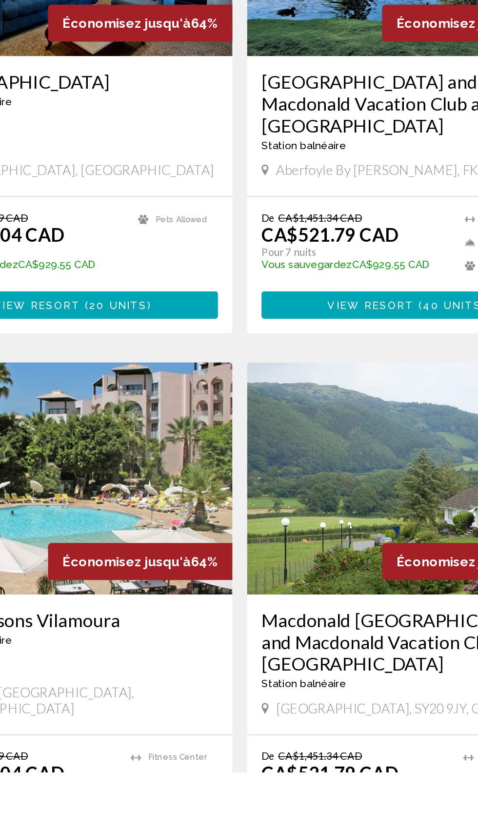
scroll to position [1332, 0]
